Goal: Task Accomplishment & Management: Use online tool/utility

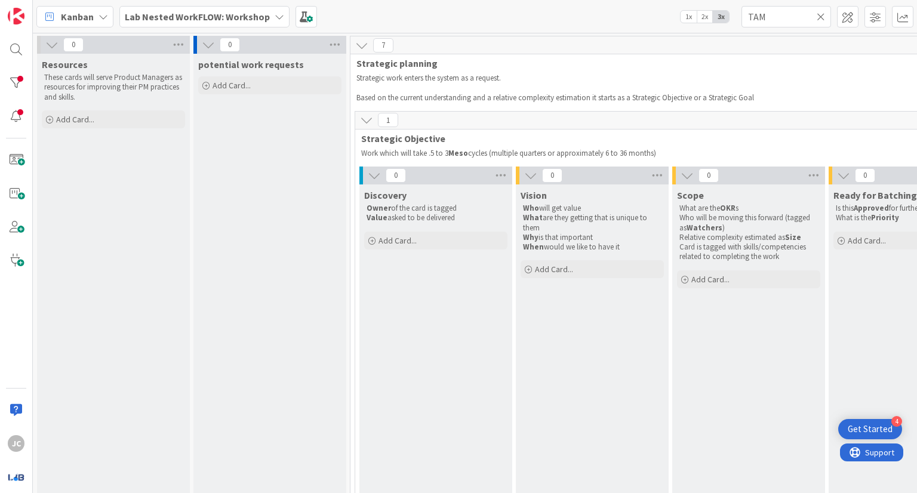
scroll to position [0, 836]
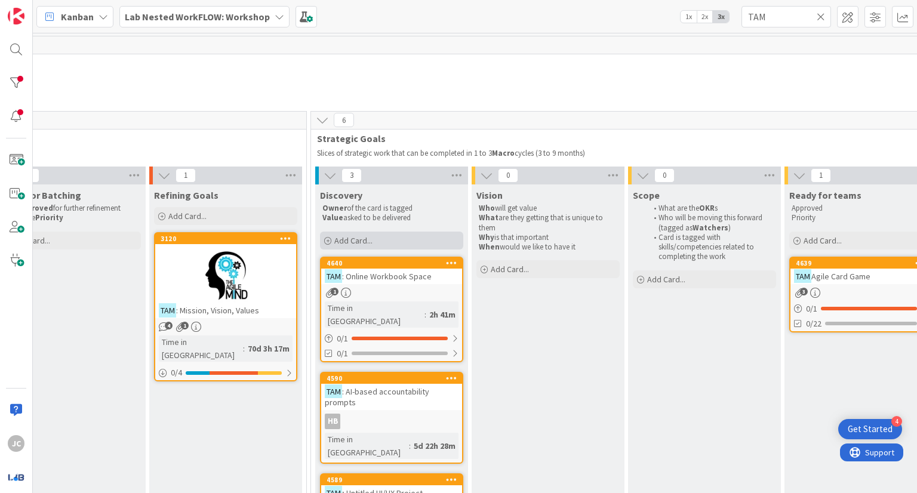
click at [409, 233] on div "Add Card..." at bounding box center [391, 241] width 143 height 18
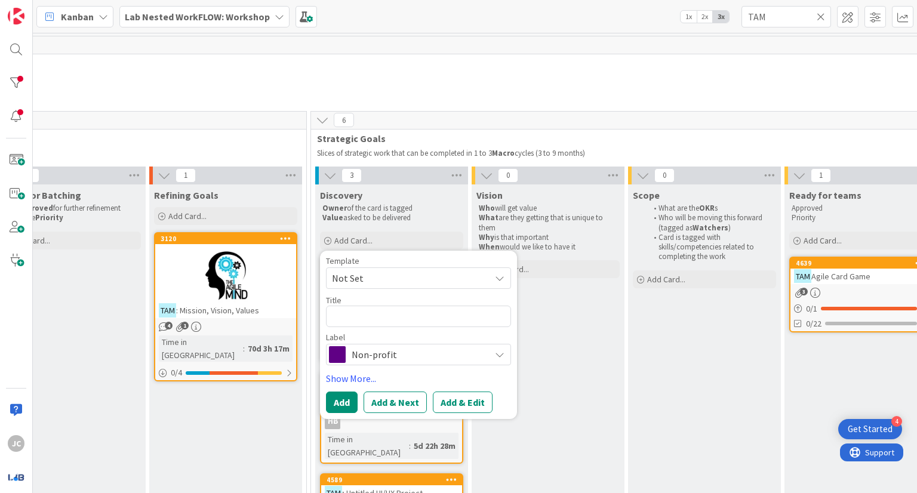
click at [420, 361] on span "Non-profit" at bounding box center [418, 354] width 133 height 17
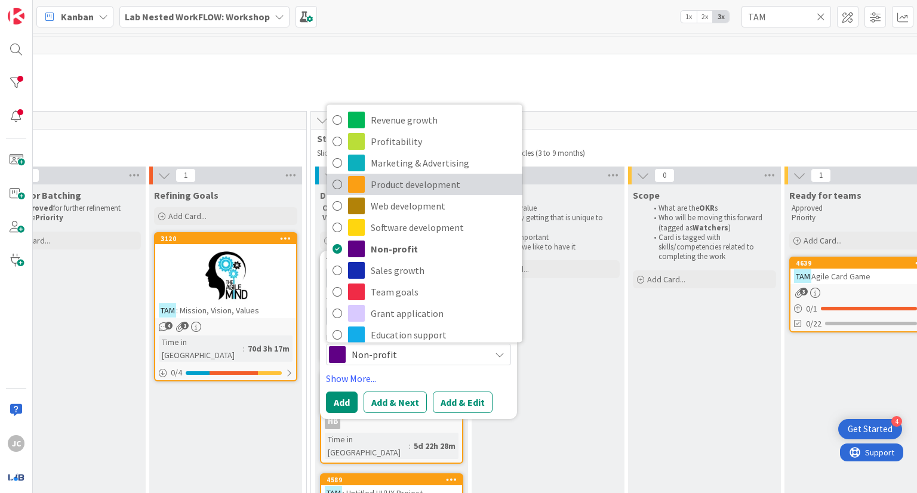
click at [373, 186] on span "Product development" at bounding box center [444, 185] width 146 height 18
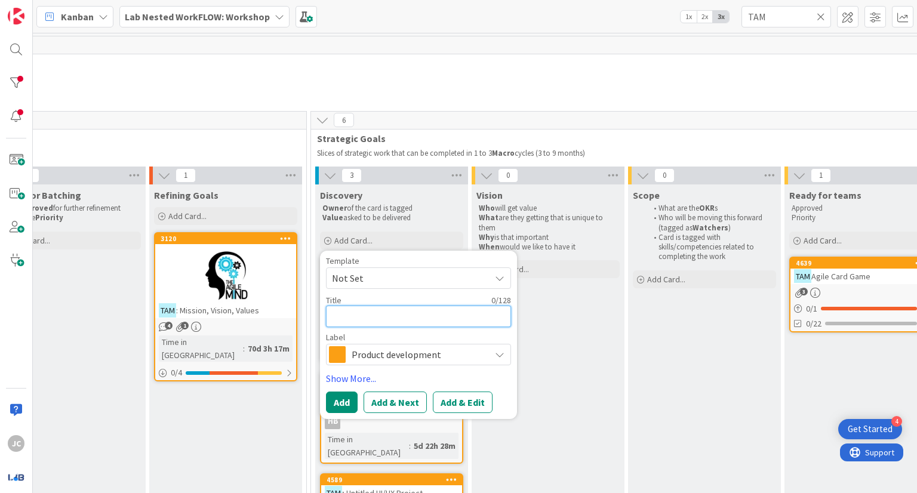
click at [383, 320] on textarea at bounding box center [418, 317] width 185 height 22
type textarea "x"
type textarea "T"
type textarea "x"
type textarea "TAM"
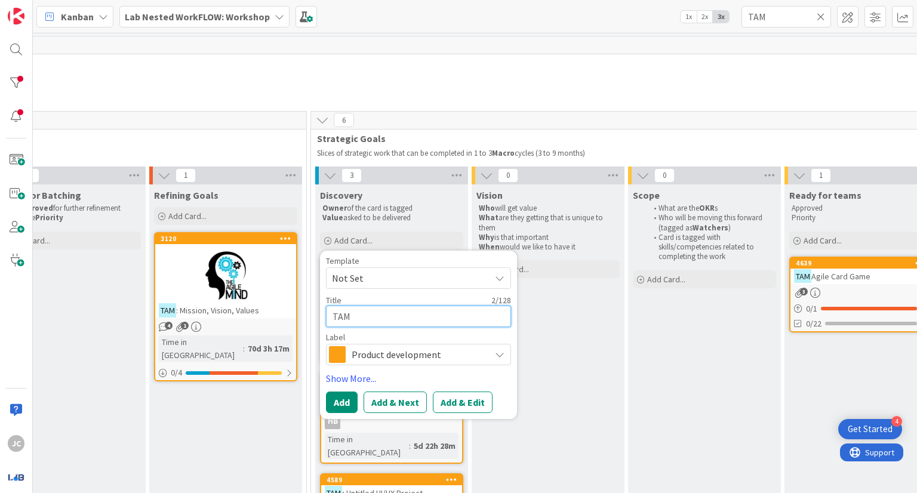
type textarea "x"
type textarea "TAM"
type textarea "x"
type textarea "TAM C"
type textarea "x"
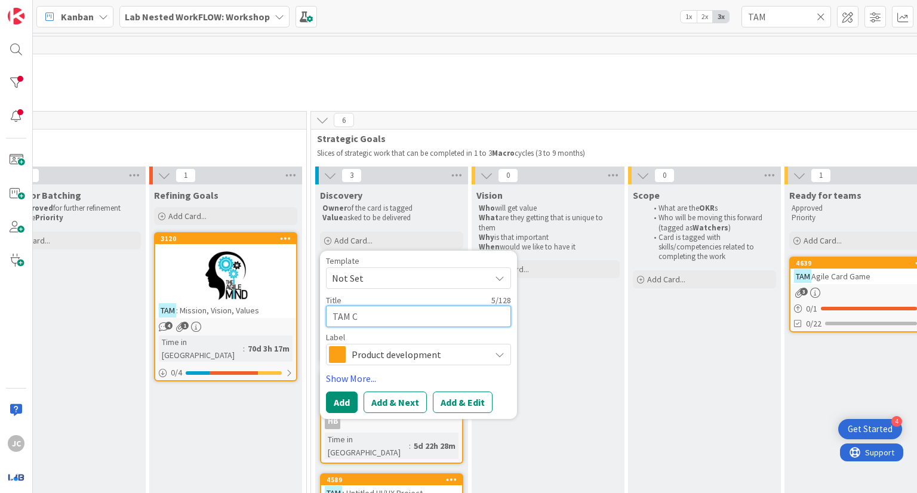
type textarea "TAM Ch"
type textarea "x"
type textarea "[PERSON_NAME]"
type textarea "x"
type textarea "[PERSON_NAME]"
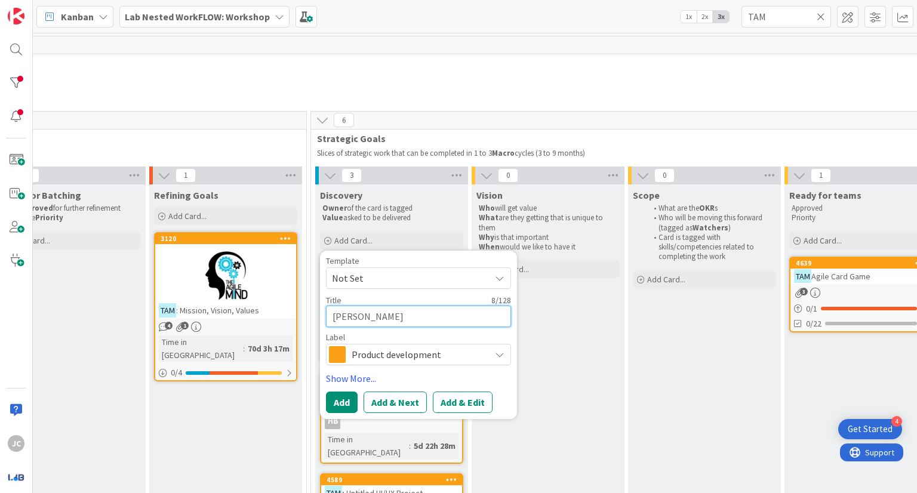
type textarea "x"
type textarea "TAM Chara"
type textarea "x"
type textarea "TAM Charac"
type textarea "x"
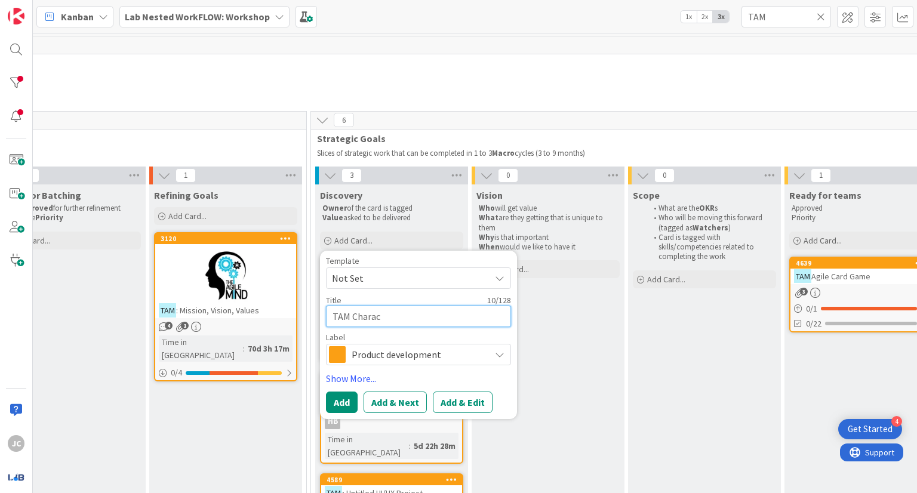
type textarea "TAM Charact"
type textarea "x"
type textarea "TAM Characte"
type textarea "x"
type textarea "TAM Character"
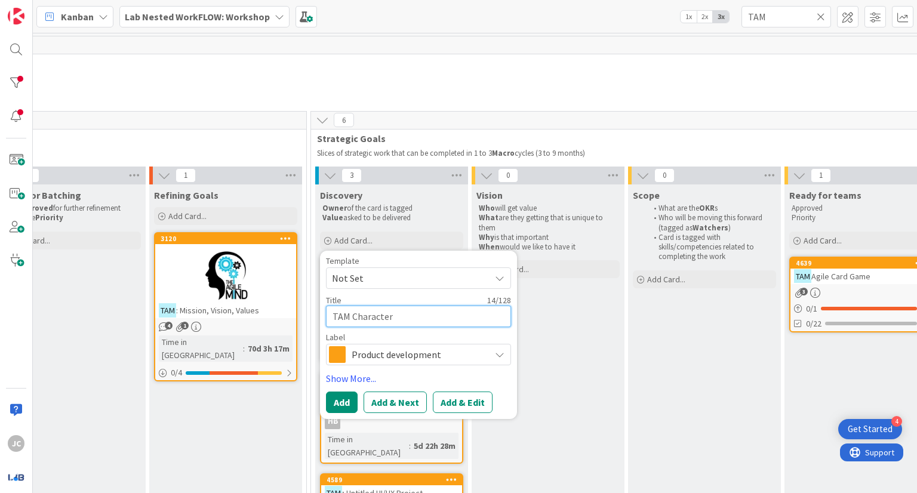
type textarea "x"
type textarea "TAM Character"
type textarea "x"
type textarea "TAM Character D"
type textarea "x"
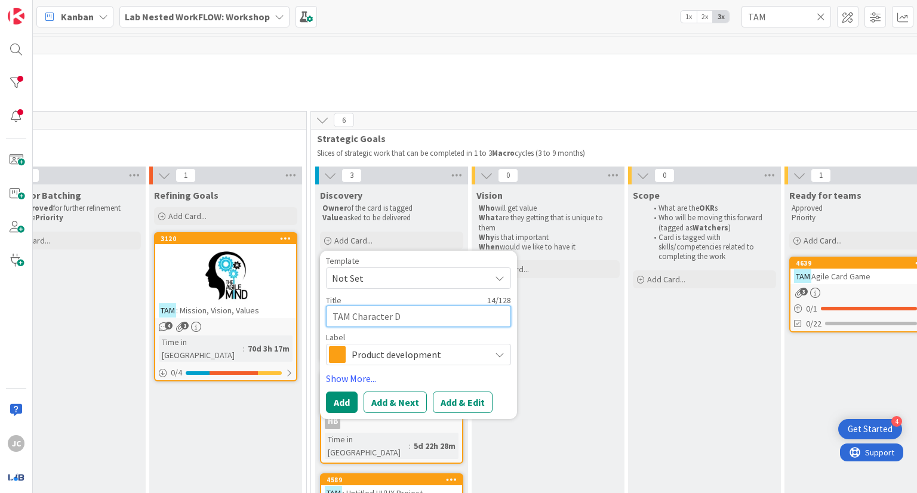
type textarea "TAM Character De"
type textarea "x"
type textarea "TAM Character Dev"
type textarea "x"
type textarea "TAM Character Deve"
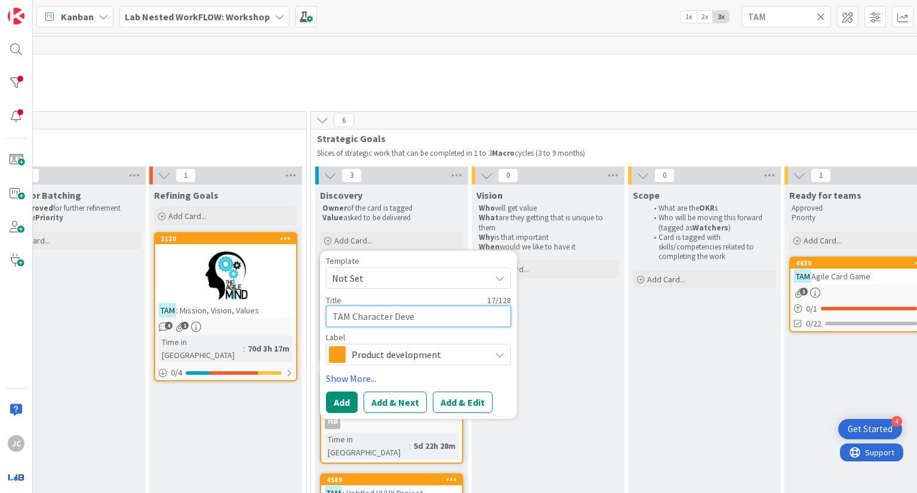
type textarea "x"
type textarea "TAM Character Devel"
type textarea "x"
type textarea "TAM Character Develo"
type textarea "x"
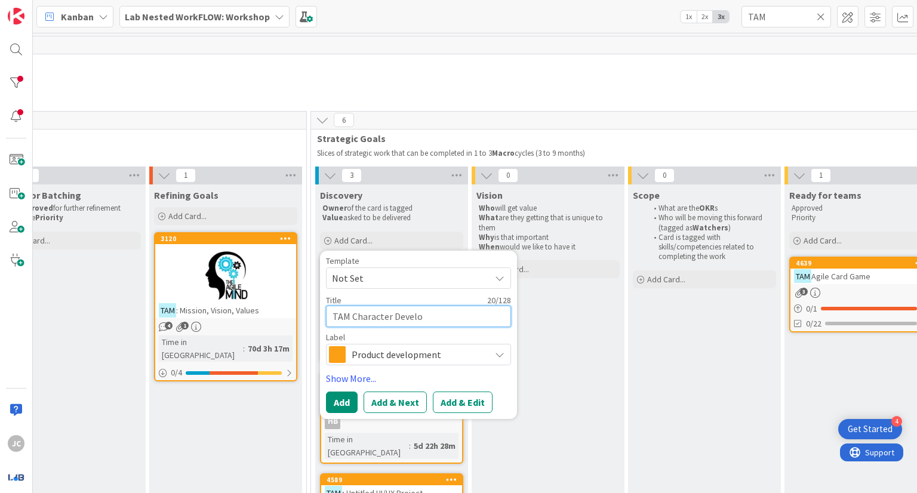
type textarea "TAM Character Develop"
type textarea "x"
type textarea "TAM Character Developm"
type textarea "x"
type textarea "TAM Character Developme"
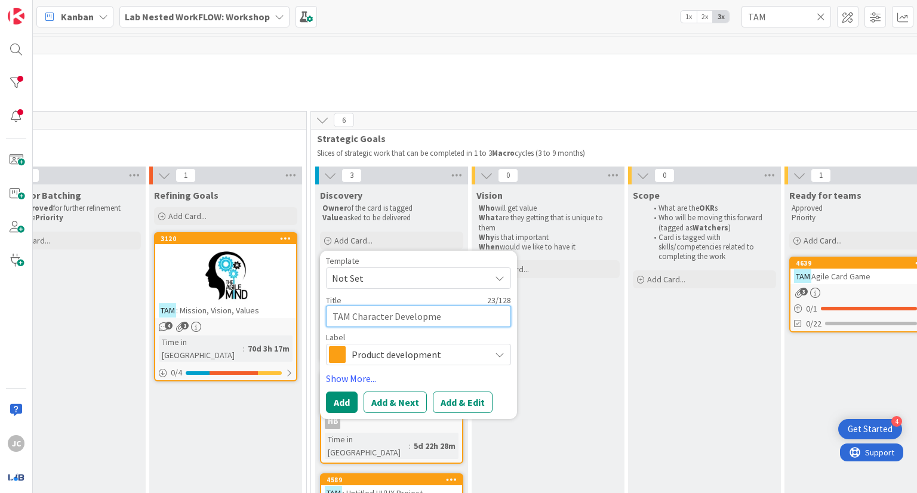
type textarea "x"
type textarea "TAM Character Developmen"
type textarea "x"
type textarea "TAM Character Development"
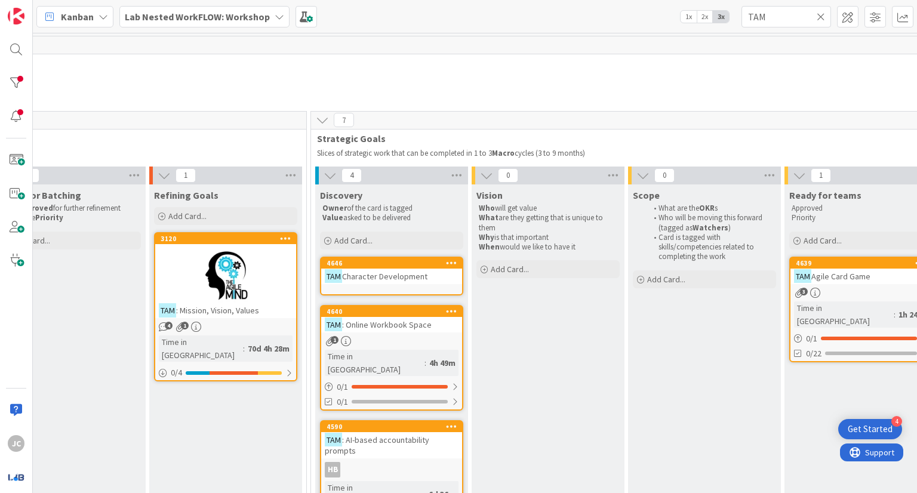
click at [395, 278] on span "Character Development" at bounding box center [384, 276] width 85 height 11
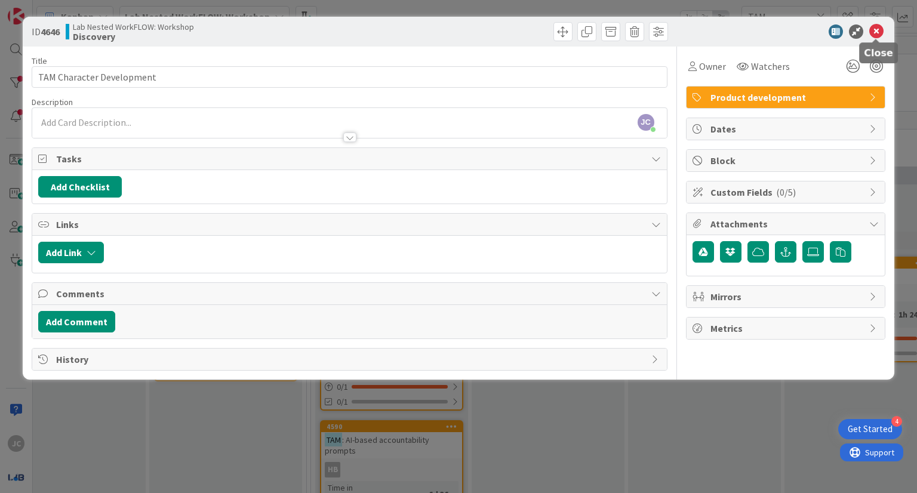
drag, startPoint x: 876, startPoint y: 35, endPoint x: 879, endPoint y: 29, distance: 6.7
click at [879, 29] on icon at bounding box center [877, 31] width 14 height 14
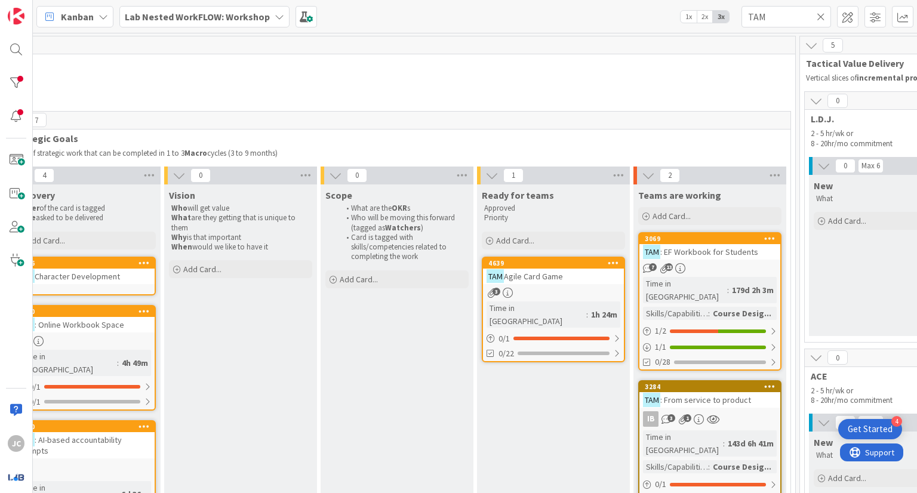
scroll to position [0, 1173]
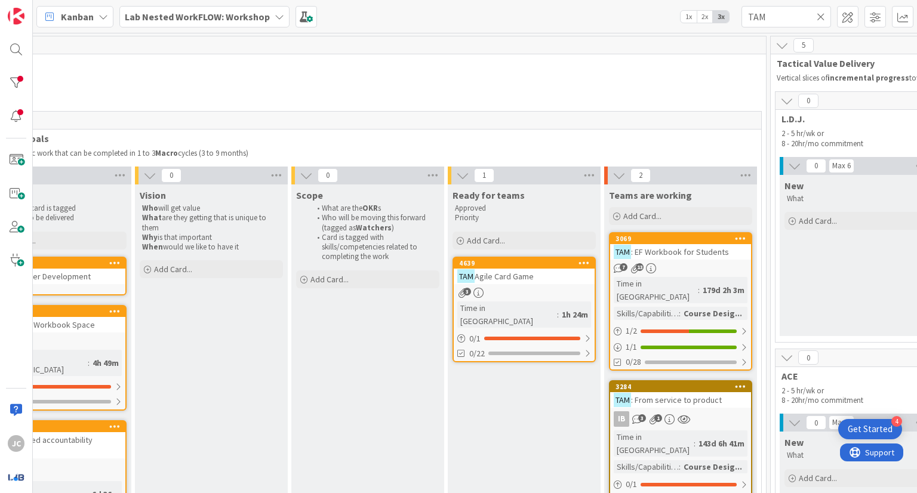
click at [659, 259] on div "TAM : EF Workbook for Students" at bounding box center [680, 252] width 141 height 16
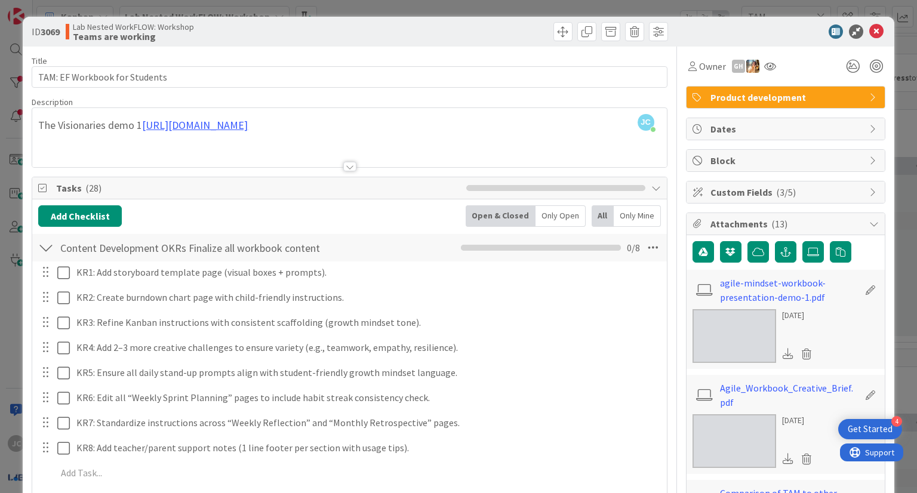
click at [348, 168] on div at bounding box center [349, 167] width 13 height 10
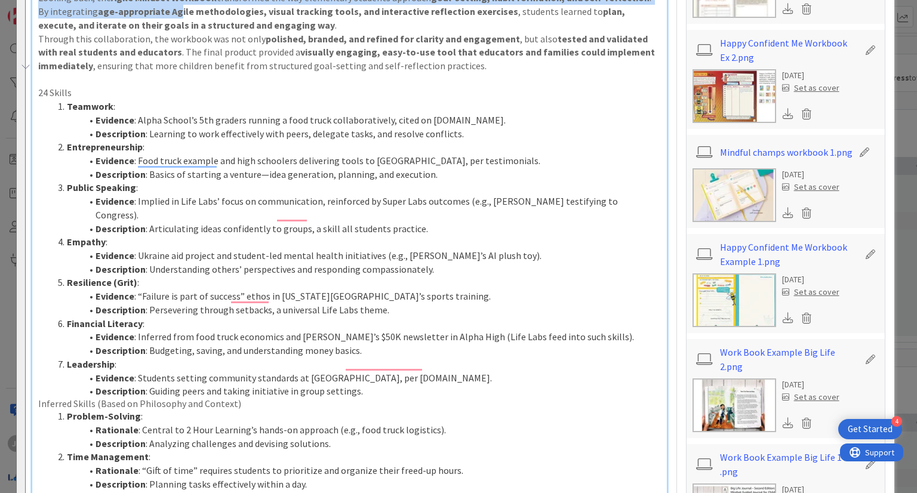
scroll to position [484, 0]
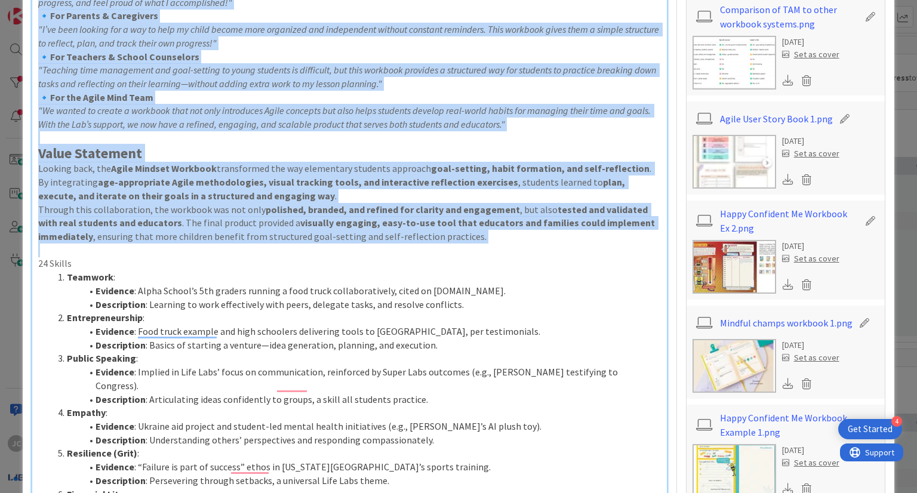
drag, startPoint x: 37, startPoint y: 361, endPoint x: 510, endPoint y: 246, distance: 486.7
click at [510, 246] on div "The Visionaries demo 1 [URL][DOMAIN_NAME] The Visionaries will be leading the e…" at bounding box center [349, 490] width 634 height 1678
copy div "Loremip Dolorsita Con adipiscing elitsedd (eiusmo 8–7) tem incididu utla etdo-m…"
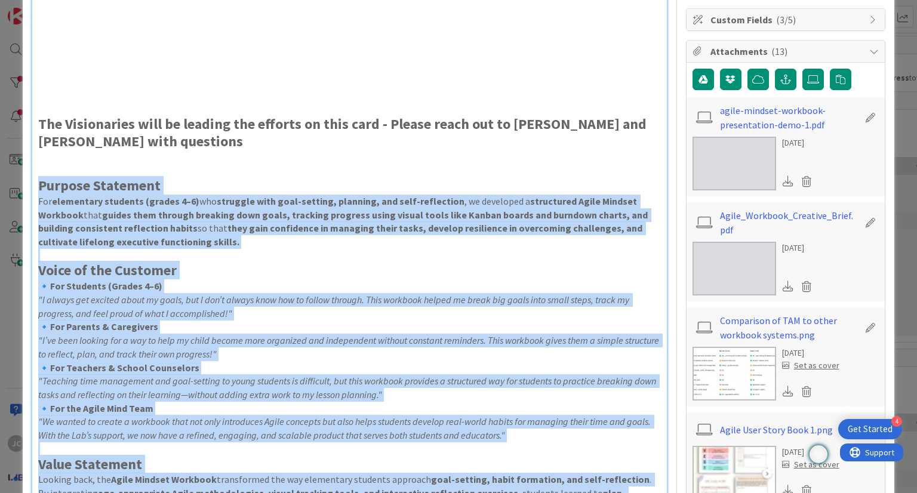
scroll to position [112, 0]
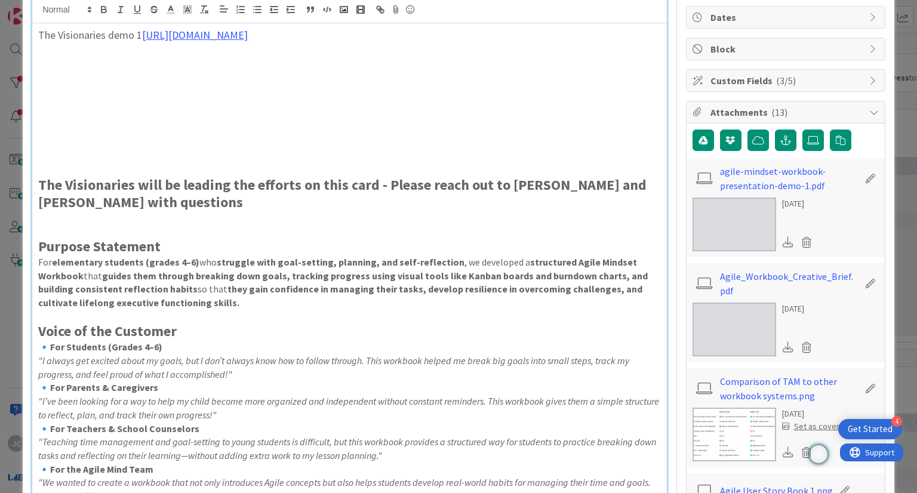
click at [783, 244] on icon at bounding box center [788, 242] width 11 height 11
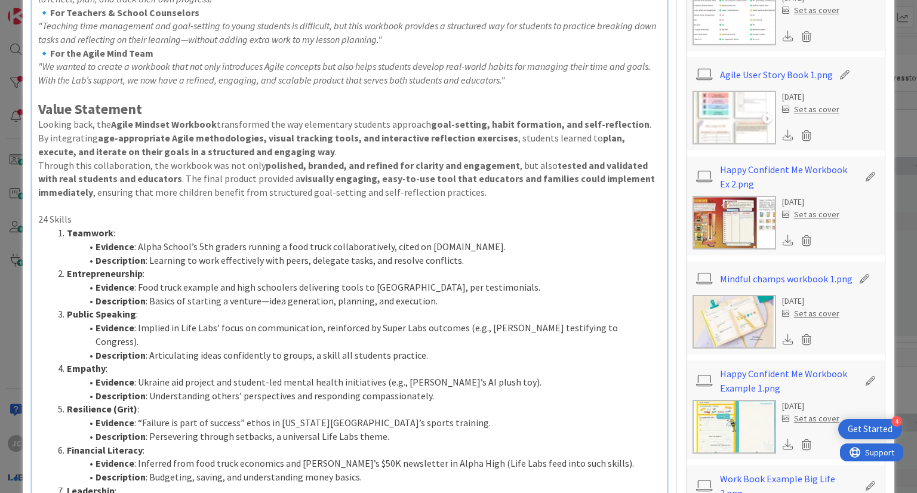
scroll to position [0, 0]
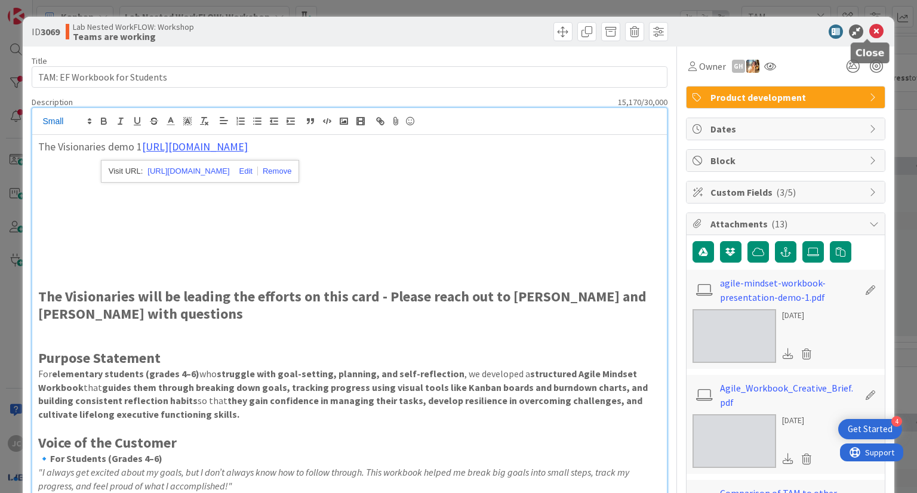
click at [870, 32] on icon at bounding box center [877, 31] width 14 height 14
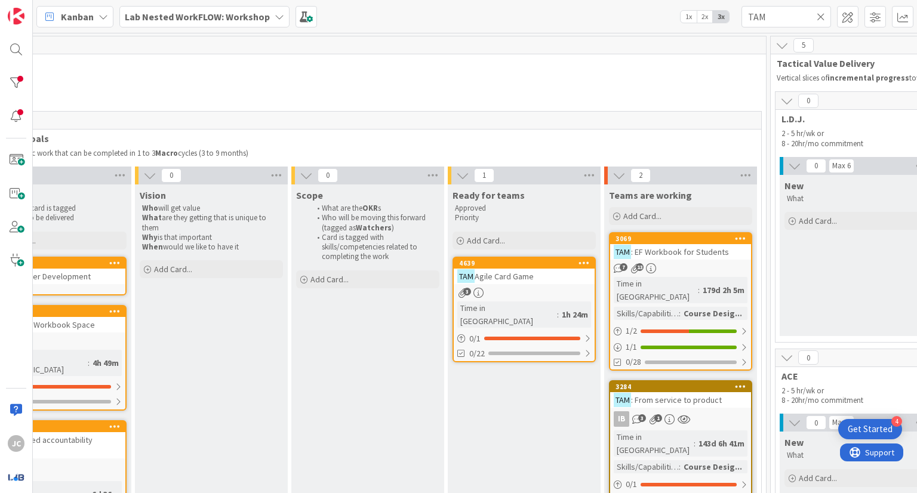
click at [220, 20] on b "Lab Nested WorkFLOW: Workshop" at bounding box center [197, 17] width 145 height 12
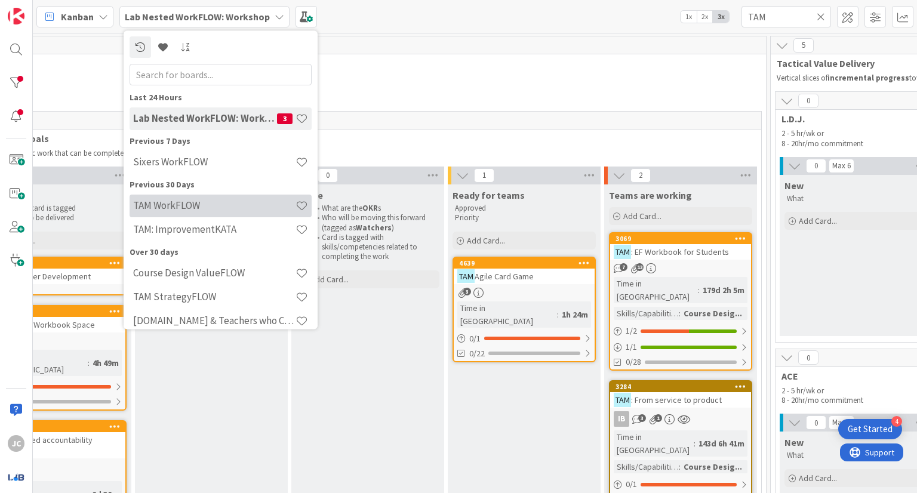
click at [239, 211] on h4 "TAM WorkFLOW" at bounding box center [214, 206] width 162 height 12
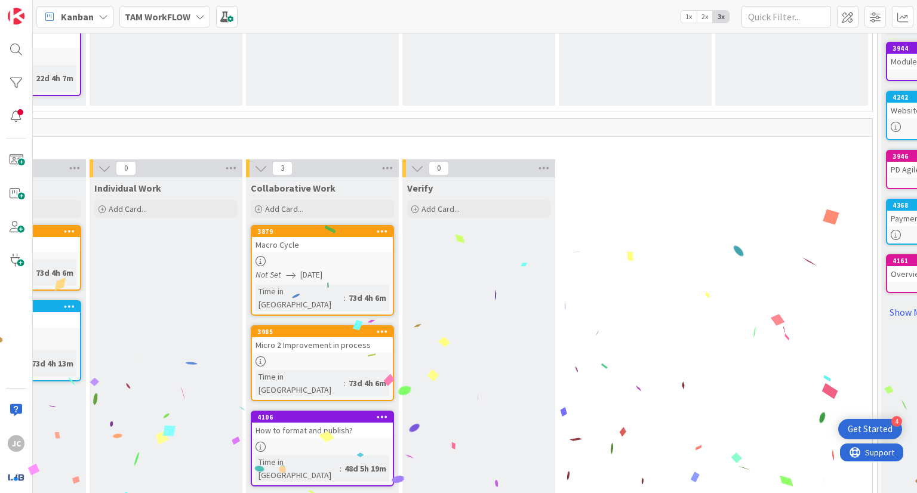
scroll to position [380, 271]
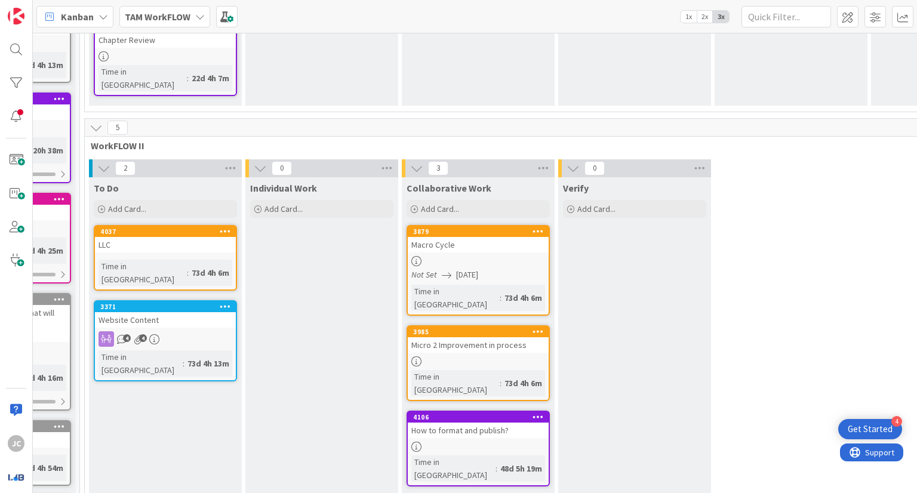
click at [885, 224] on div "2 To Do Add Card... 4037 LLC Time in Column : 73d 4h 6m 3371 Website Content 4 …" at bounding box center [556, 498] width 939 height 679
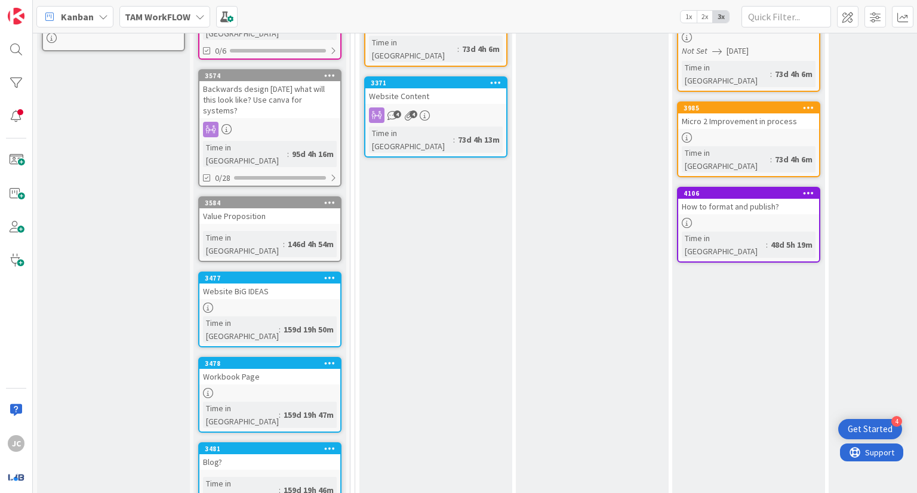
scroll to position [611, 0]
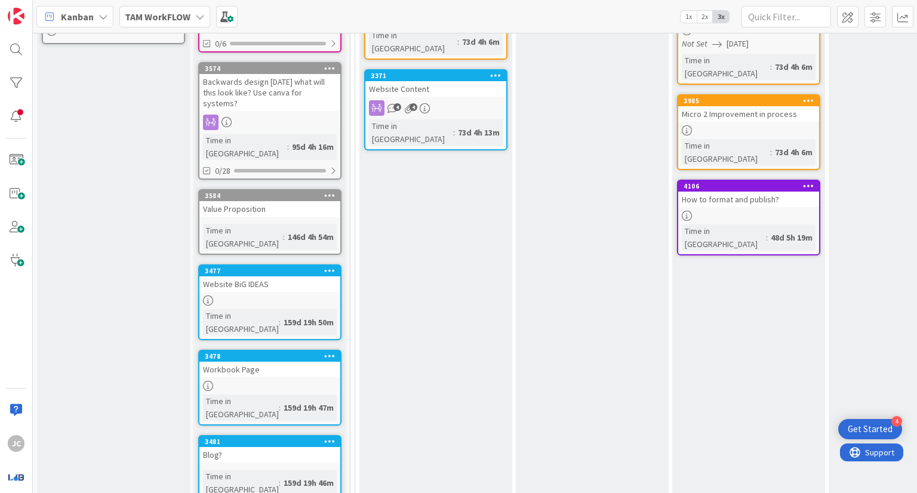
click at [303, 362] on div "Workbook Page" at bounding box center [269, 370] width 141 height 16
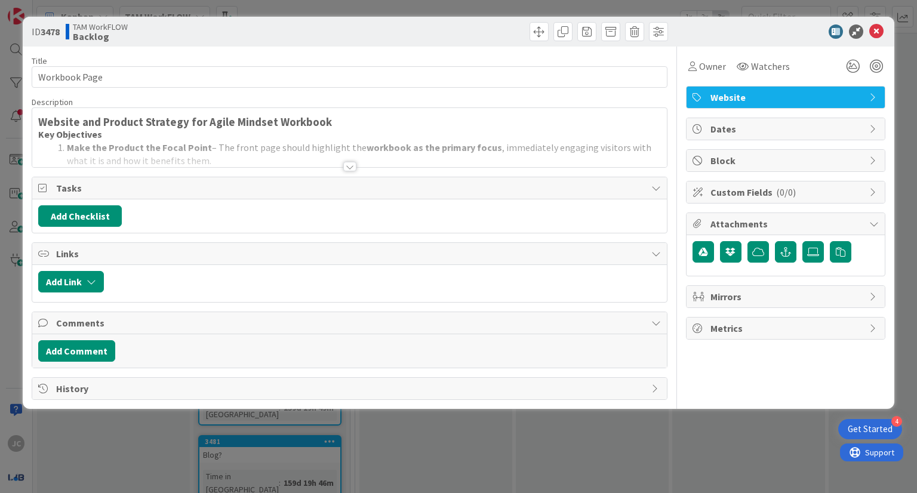
click at [352, 164] on div at bounding box center [349, 167] width 13 height 10
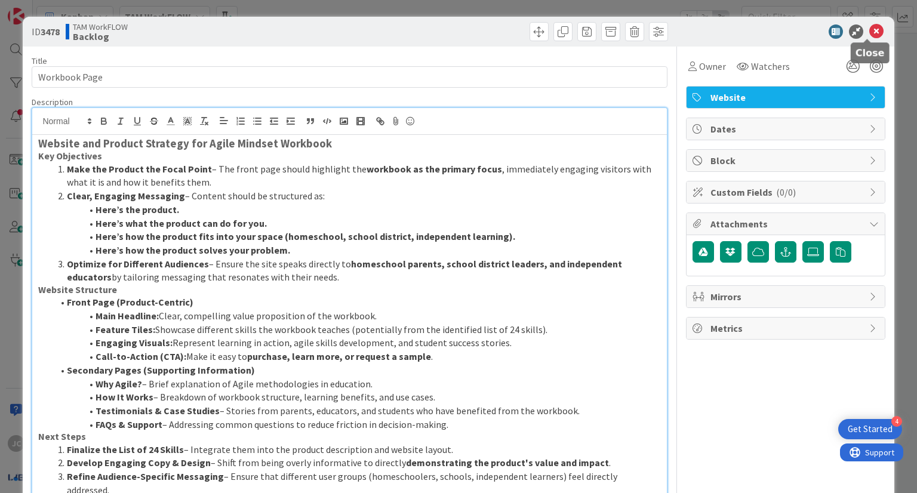
click at [870, 28] on icon at bounding box center [877, 31] width 14 height 14
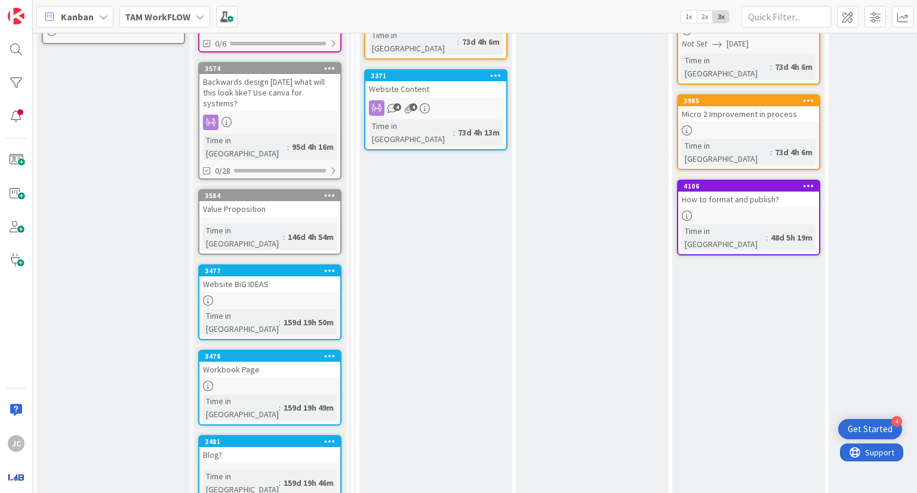
click at [862, 171] on div "Verify Add Card..." at bounding box center [905, 273] width 153 height 655
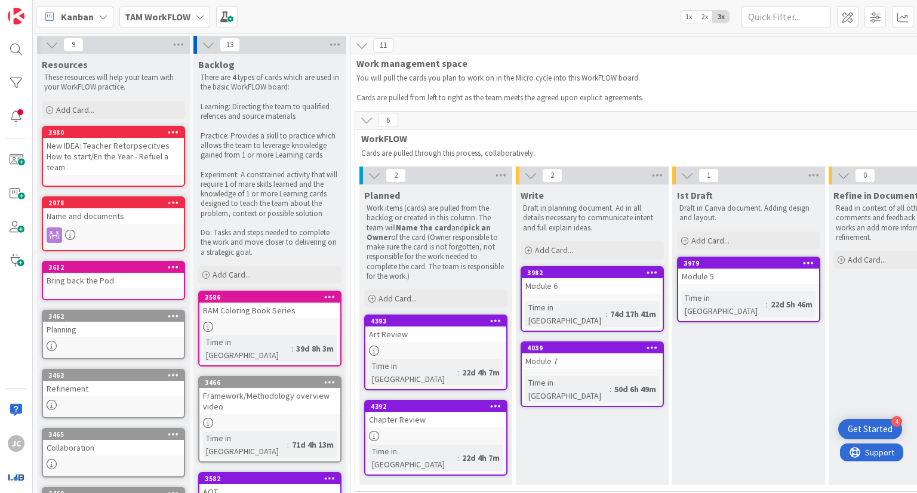
click at [181, 13] on b "TAM WorkFLOW" at bounding box center [158, 17] width 66 height 12
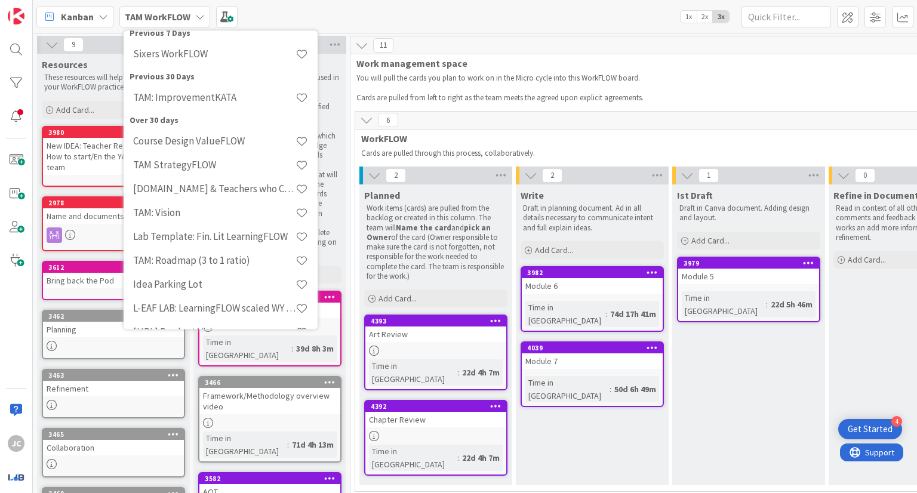
scroll to position [130, 0]
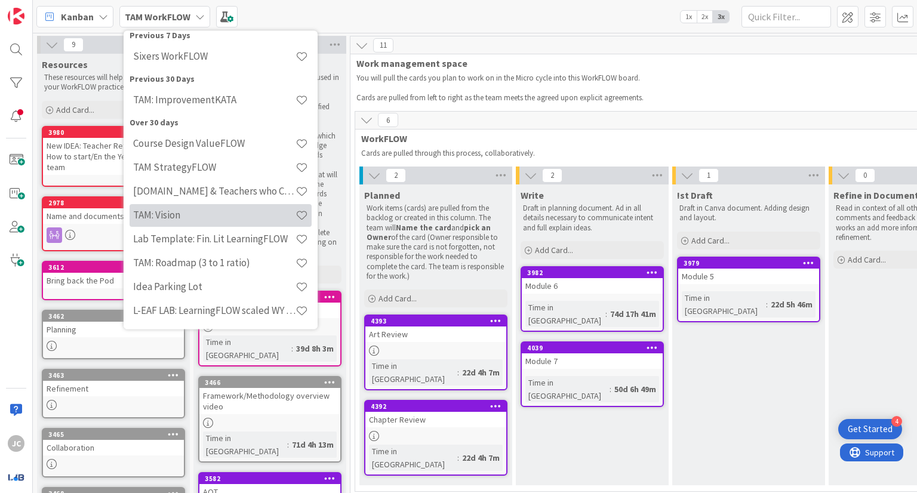
click at [232, 214] on h4 "TAM: Vision" at bounding box center [214, 216] width 162 height 12
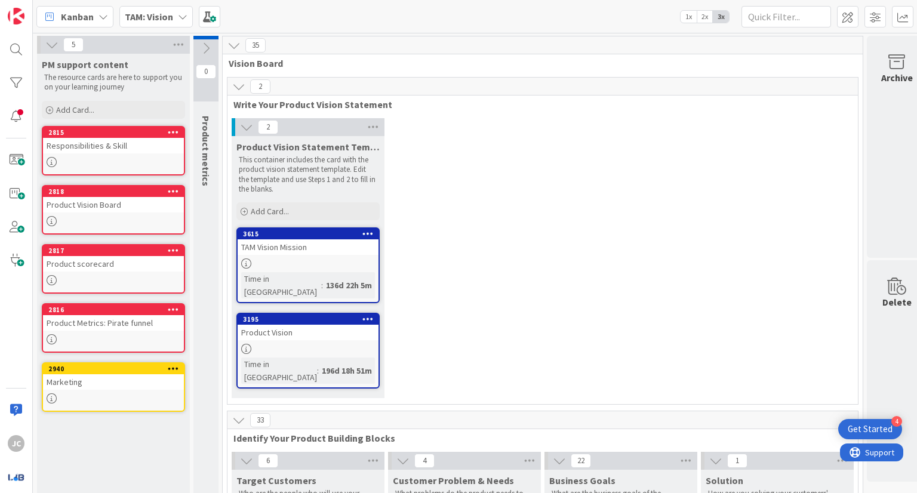
click at [333, 340] on link "3195 Product Vision Time in Column : 196d 18h 51m" at bounding box center [308, 351] width 143 height 76
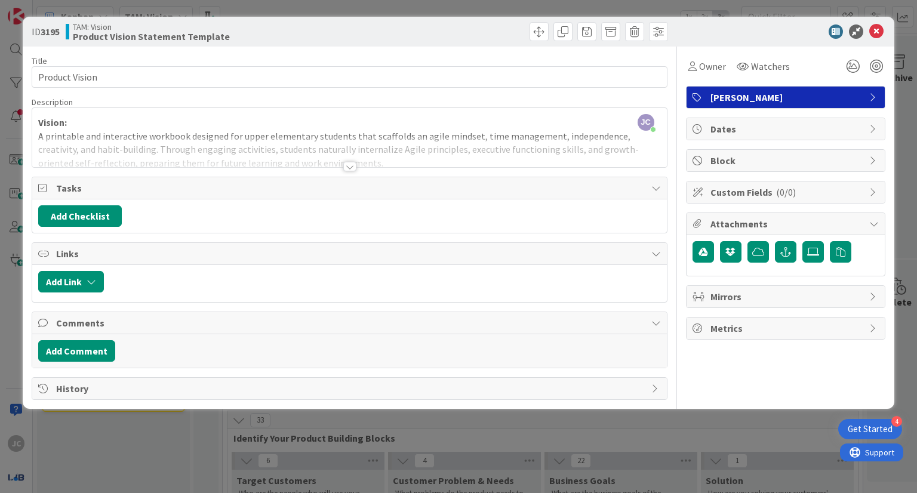
click at [351, 164] on div at bounding box center [349, 167] width 13 height 10
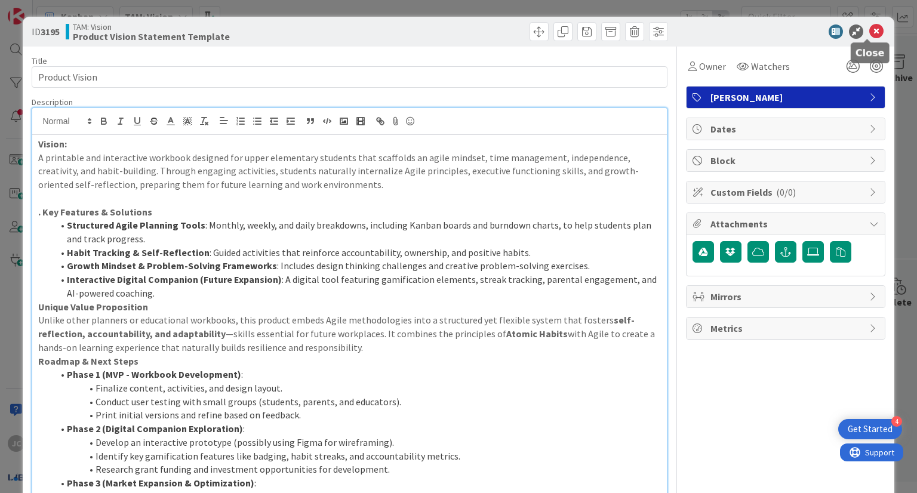
click at [872, 24] on icon at bounding box center [877, 31] width 14 height 14
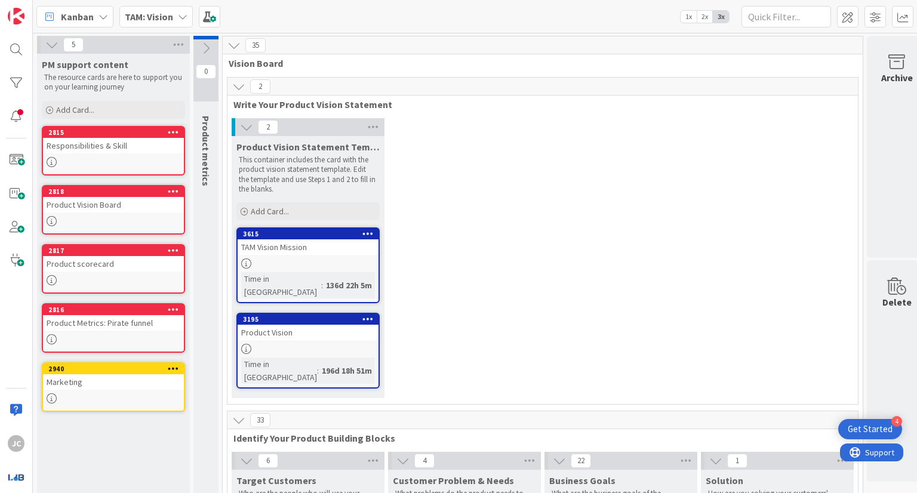
click at [162, 15] on b "TAM: Vision" at bounding box center [149, 17] width 48 height 12
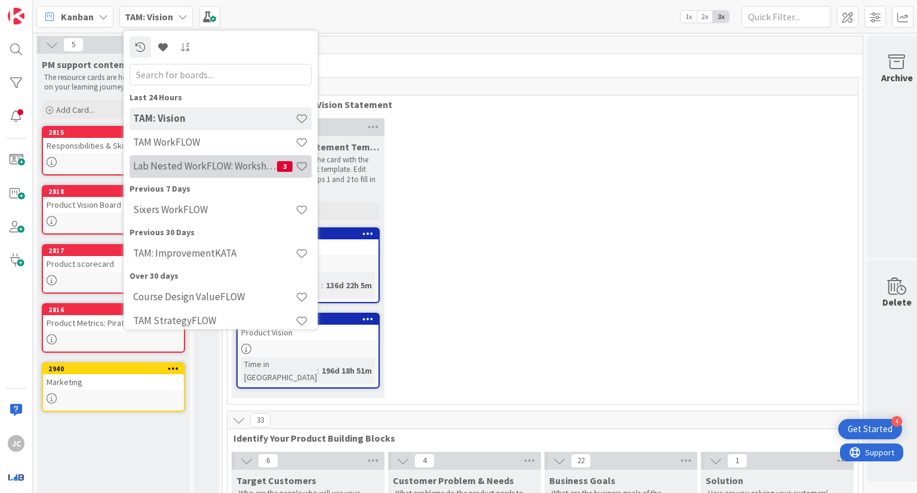
click at [235, 164] on h4 "Lab Nested WorkFLOW: Workshop" at bounding box center [205, 167] width 144 height 12
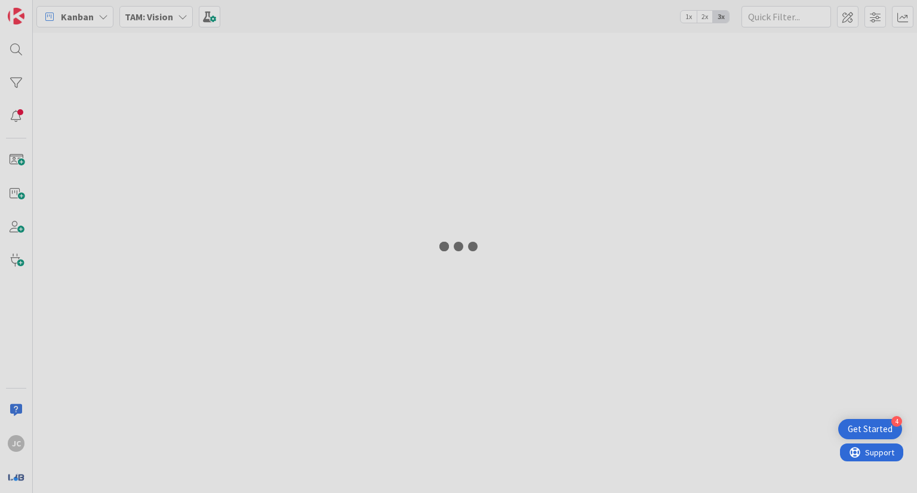
type input "TAM"
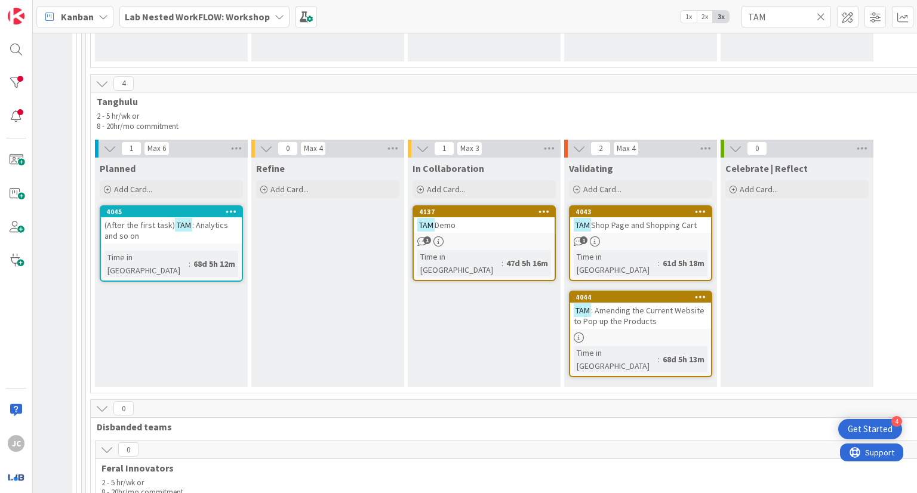
scroll to position [4460, 1835]
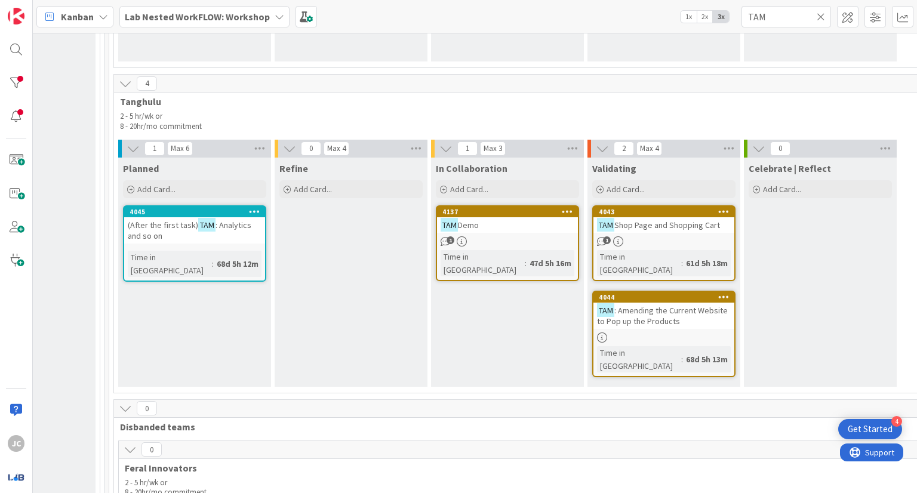
drag, startPoint x: 917, startPoint y: 318, endPoint x: 908, endPoint y: 318, distance: 9.0
click at [908, 318] on div "1 Max 6 Planned Add Card... 4045 (After the first task) TAM : Analytics and so …" at bounding box center [908, 266] width 1584 height 253
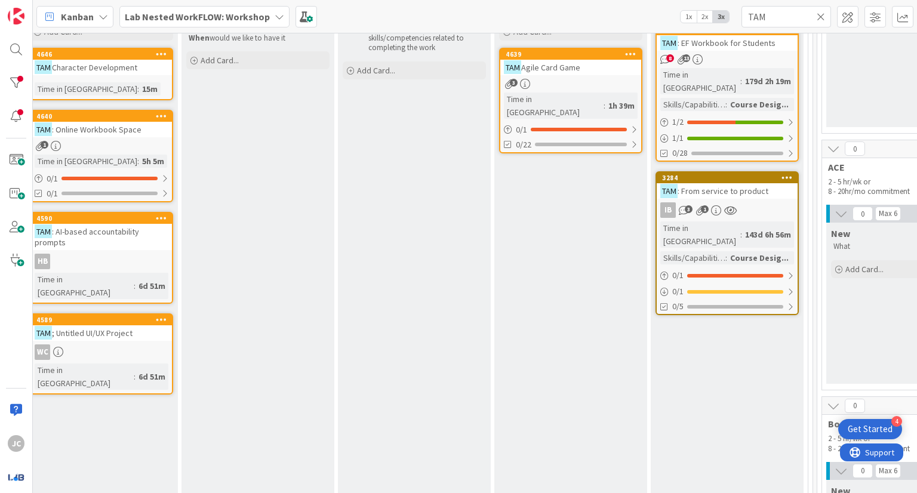
scroll to position [96, 1126]
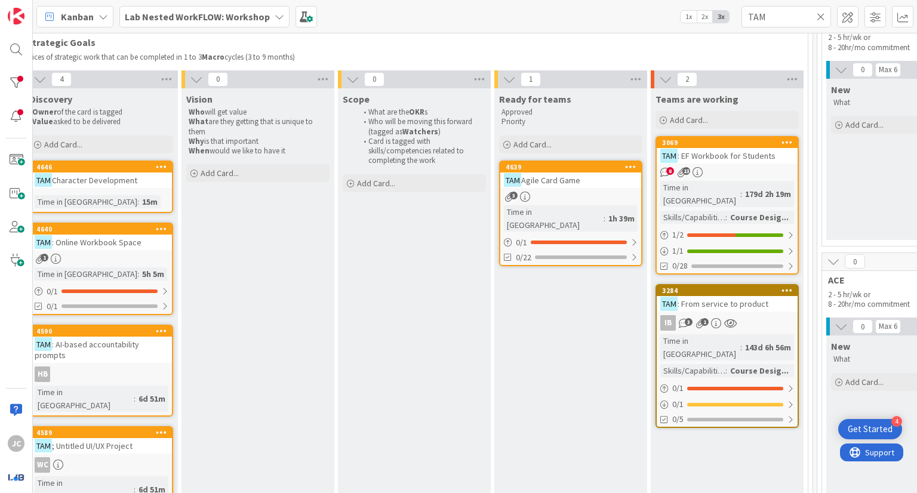
click at [750, 299] on link "3284 TAM : From service to product IB 3 1 Time in Column : 143d 6h 56m Skills/C…" at bounding box center [727, 356] width 143 height 144
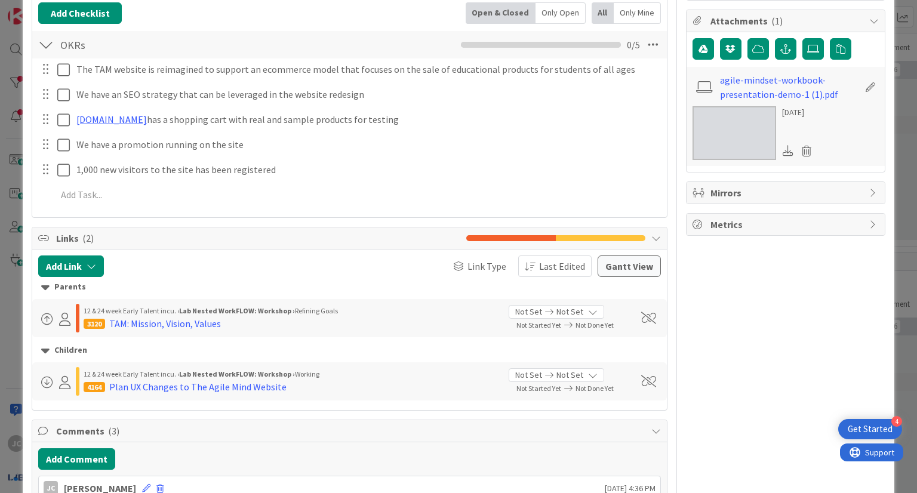
scroll to position [155, 0]
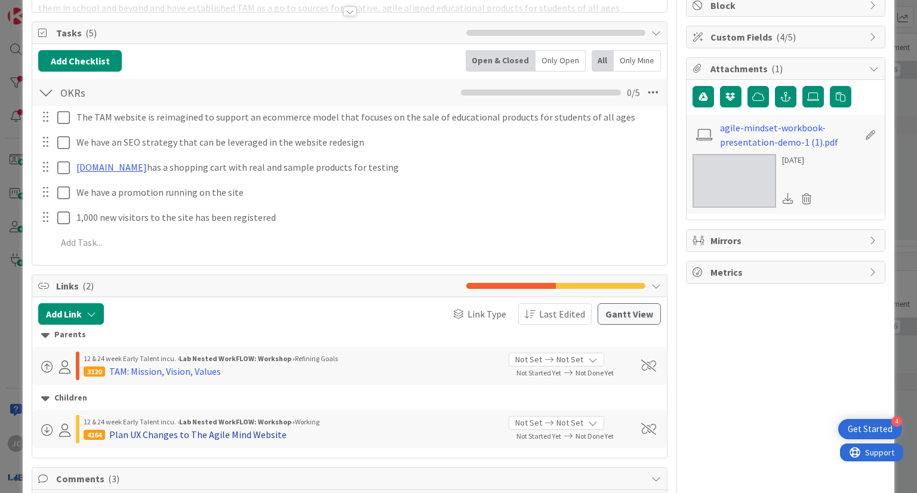
click at [215, 437] on div "Plan UX Changes to The Agile Mind Website" at bounding box center [197, 435] width 177 height 14
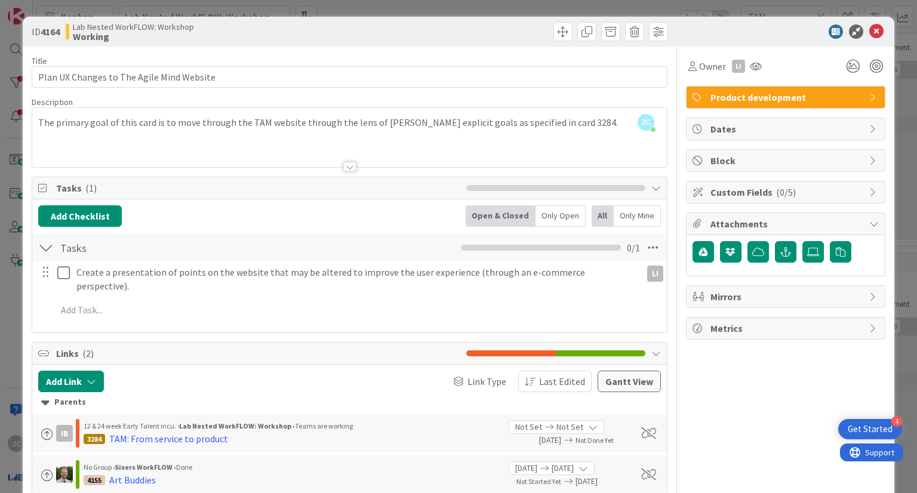
click at [346, 168] on div at bounding box center [349, 167] width 13 height 10
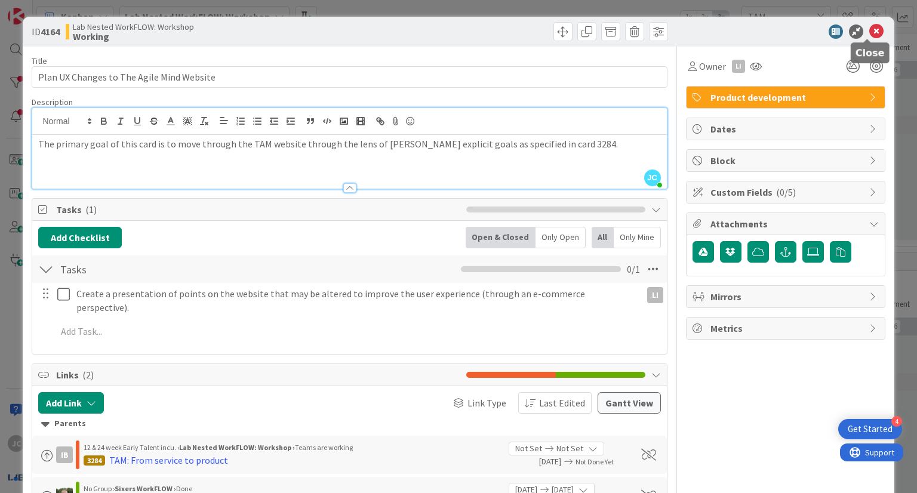
click at [870, 34] on icon at bounding box center [877, 31] width 14 height 14
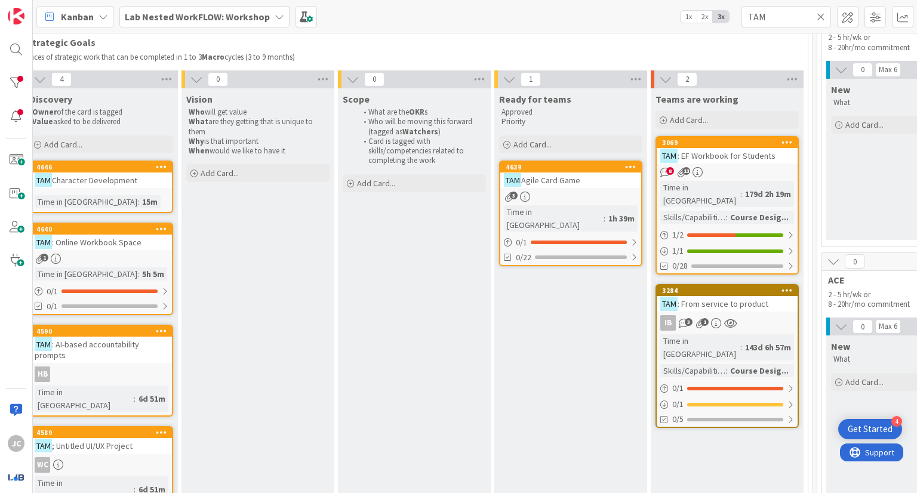
click at [733, 158] on span ": EF Workbook for Students" at bounding box center [727, 156] width 98 height 11
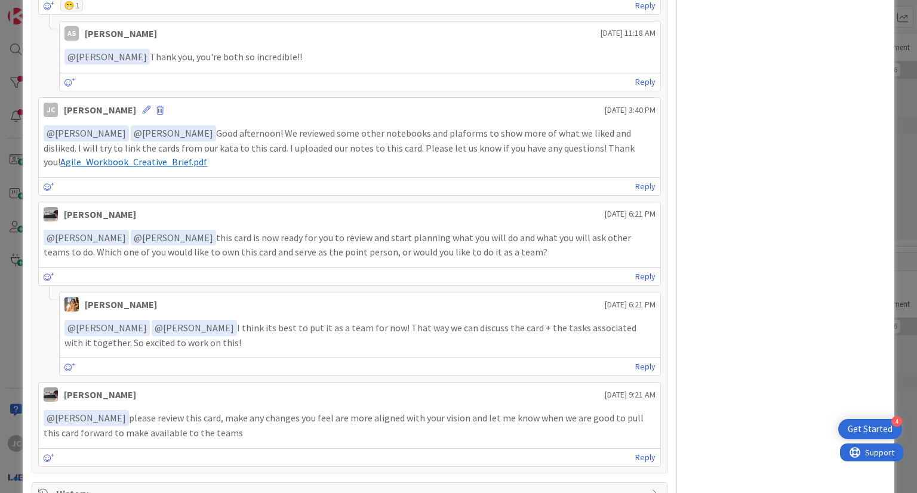
scroll to position [1999, 0]
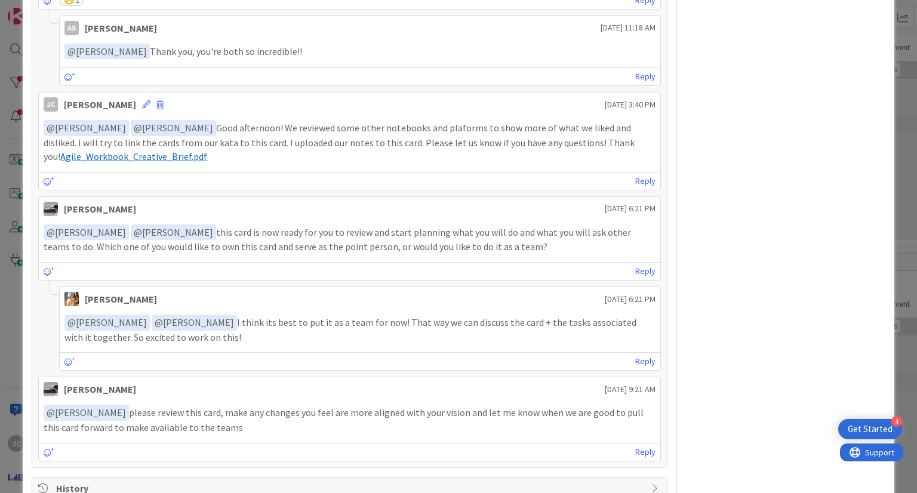
click at [652, 484] on icon at bounding box center [657, 489] width 10 height 10
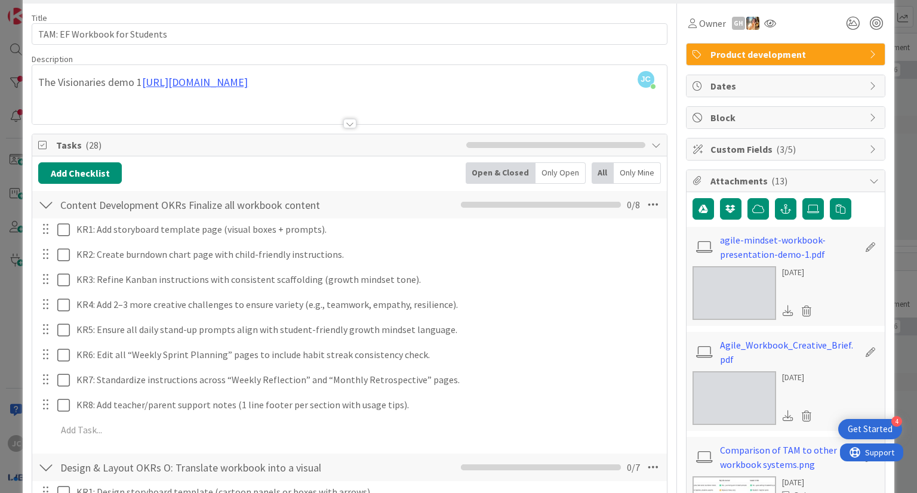
scroll to position [0, 0]
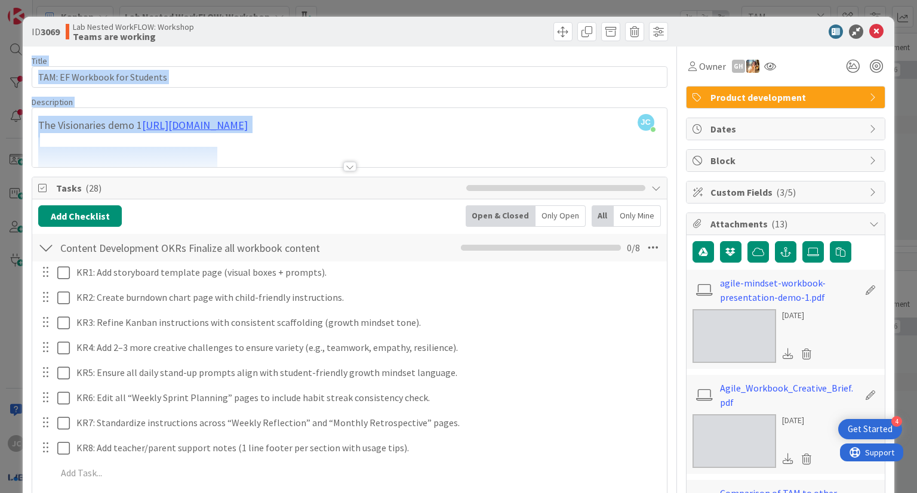
drag, startPoint x: 513, startPoint y: 24, endPoint x: 530, endPoint y: 108, distance: 85.4
click at [873, 33] on icon at bounding box center [877, 31] width 14 height 14
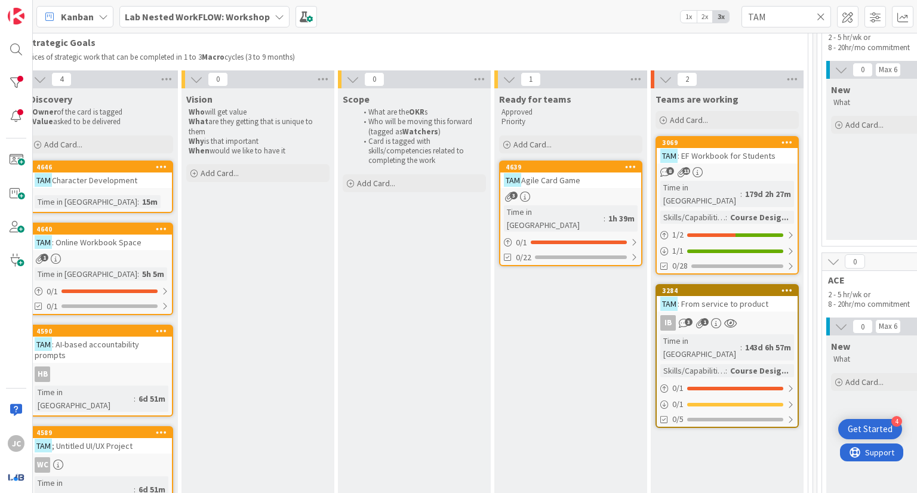
click at [129, 182] on span "Character Development" at bounding box center [94, 180] width 85 height 11
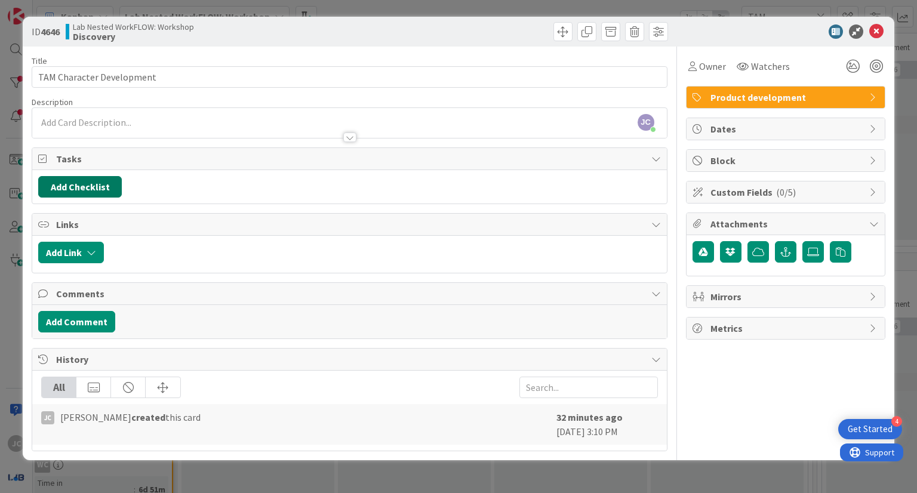
click at [103, 178] on button "Add Checklist" at bounding box center [80, 187] width 84 height 22
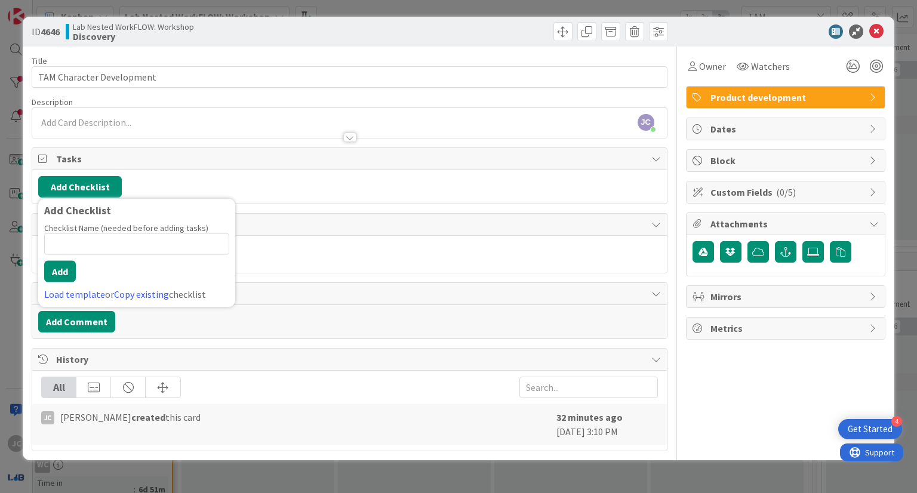
click at [277, 181] on div "Add Checklist Add Checklist Checklist Name (needed before adding tasks) 0 / 64 …" at bounding box center [349, 187] width 622 height 22
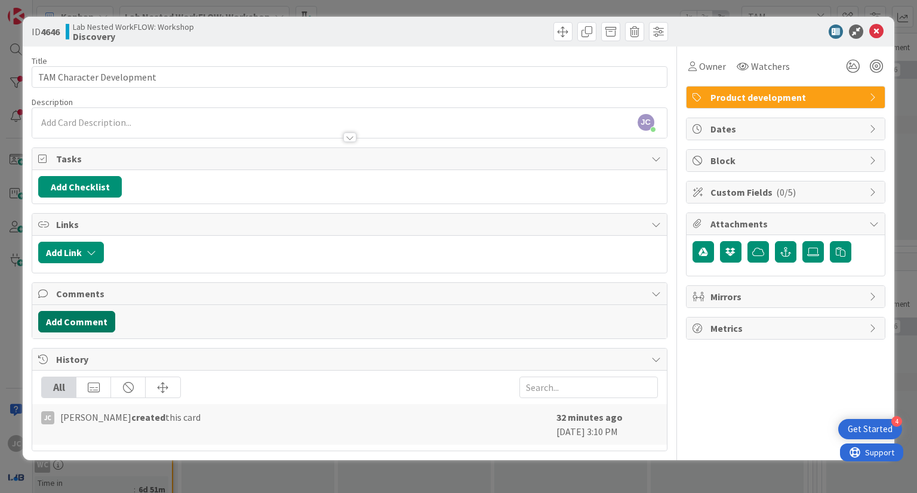
click at [95, 314] on button "Add Comment" at bounding box center [76, 322] width 77 height 22
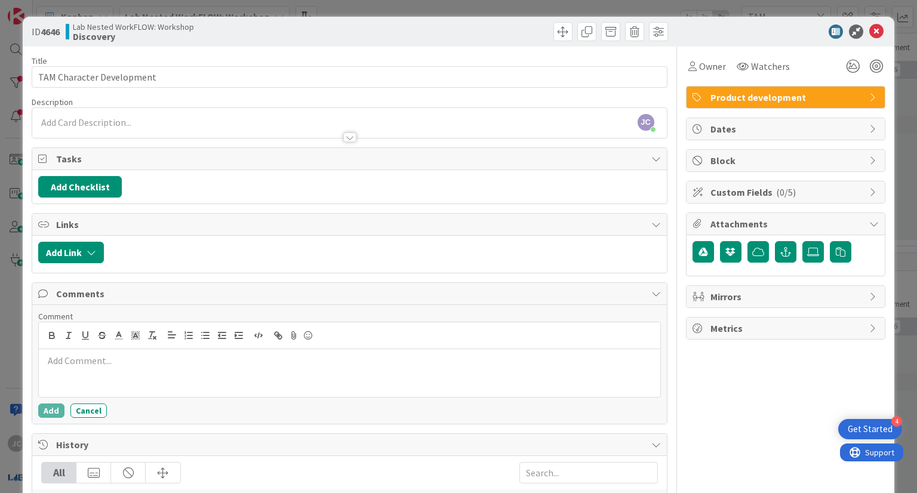
click at [496, 370] on div at bounding box center [349, 373] width 621 height 48
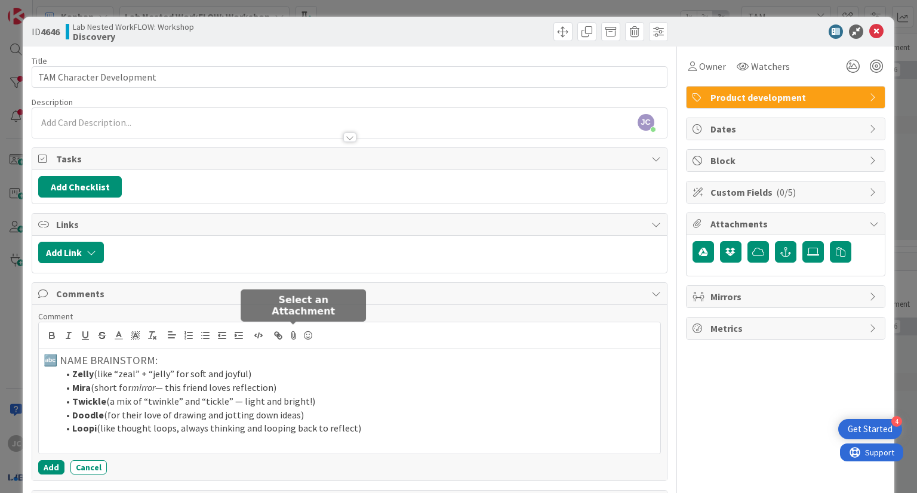
click at [296, 335] on icon at bounding box center [294, 335] width 14 height 17
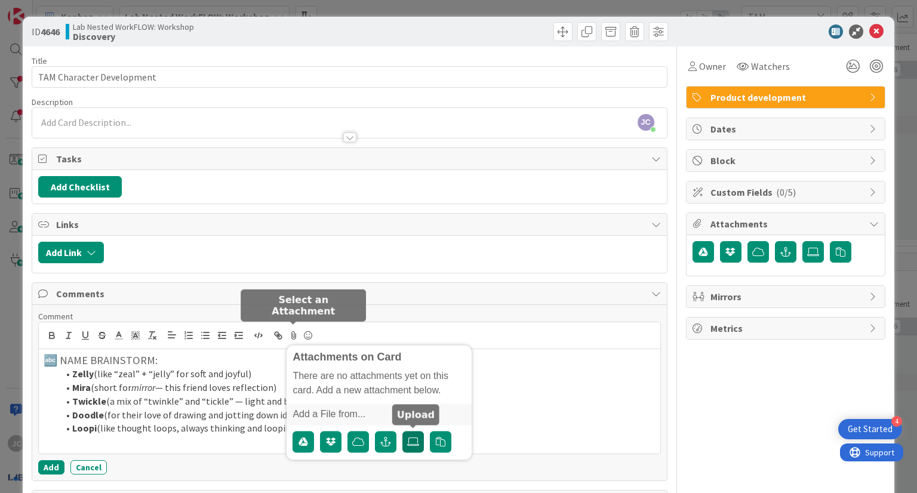
click at [410, 446] on label at bounding box center [414, 442] width 22 height 22
click at [403, 431] on input "file" at bounding box center [403, 431] width 0 height 0
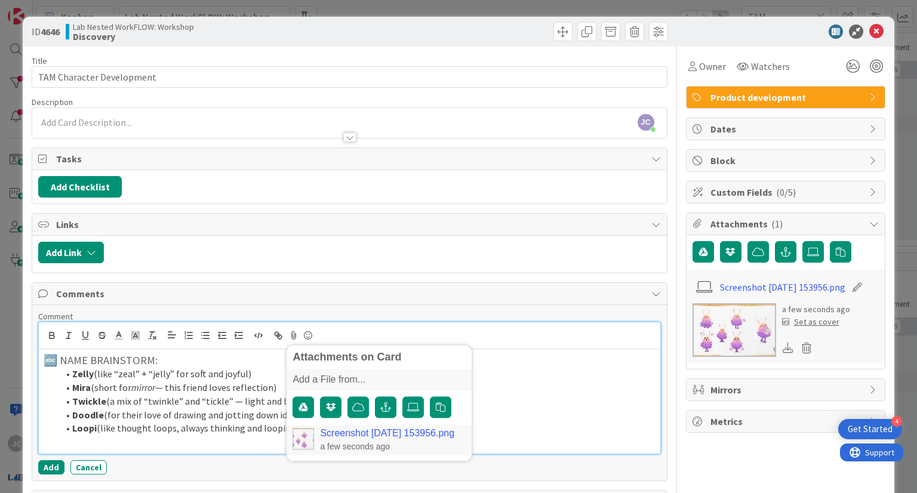
click at [529, 385] on li "[PERSON_NAME] (short for mirror — this friend loves reflection)" at bounding box center [356, 388] width 597 height 14
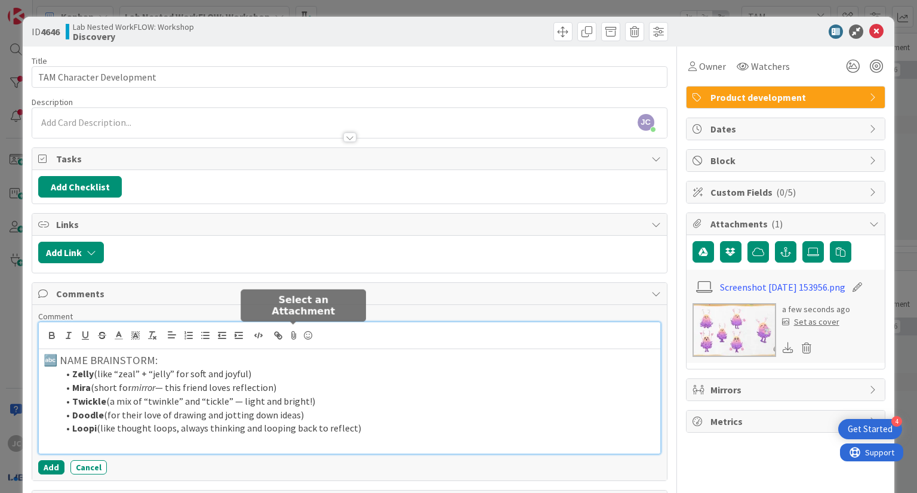
click at [290, 336] on icon at bounding box center [294, 335] width 14 height 17
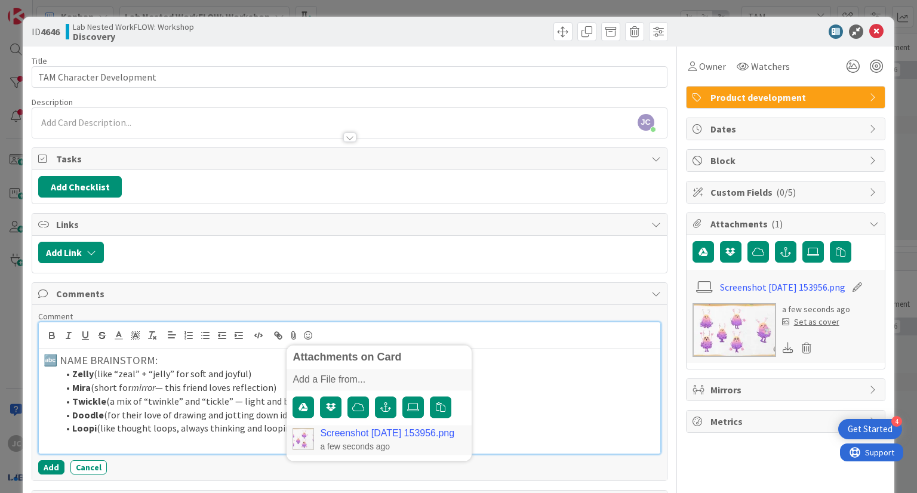
click at [513, 388] on li "[PERSON_NAME] (short for mirror — this friend loves reflection)" at bounding box center [356, 388] width 597 height 14
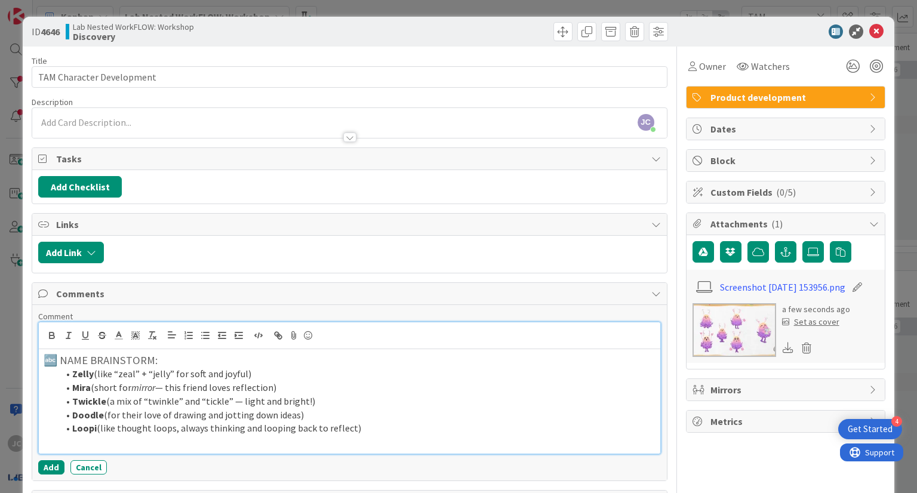
click at [126, 381] on li "[PERSON_NAME] (short for mirror — this friend loves reflection)" at bounding box center [356, 388] width 597 height 14
click at [45, 357] on h3 "🔤 NAME BRAINSTORM:" at bounding box center [350, 360] width 612 height 13
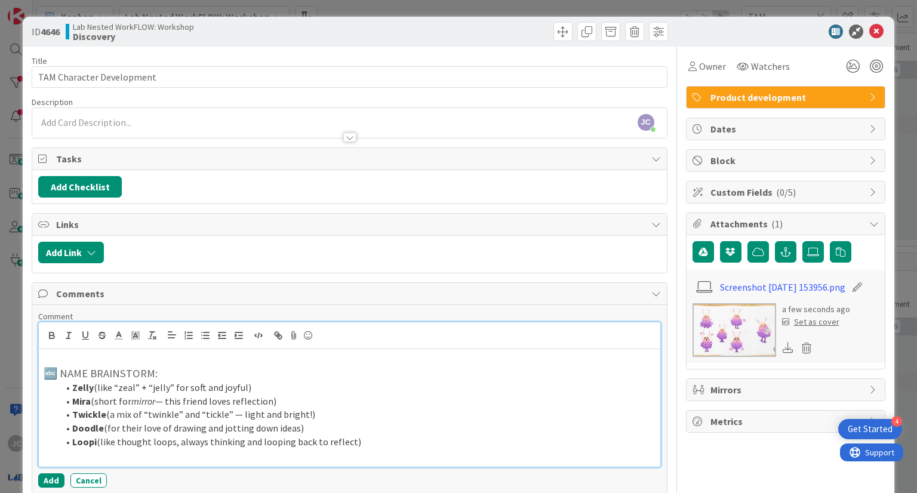
click at [364, 443] on li "Loopi (like thought loops, always thinking and looping back to reflect)" at bounding box center [356, 442] width 597 height 14
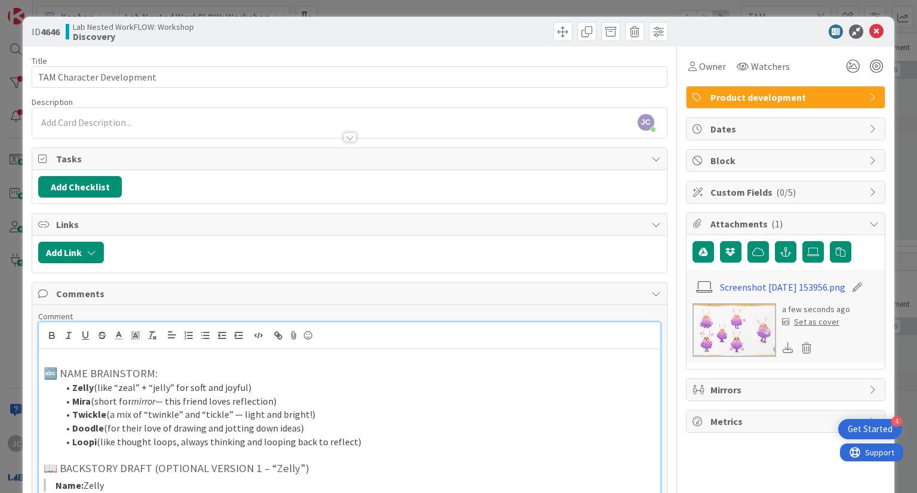
scroll to position [201, 0]
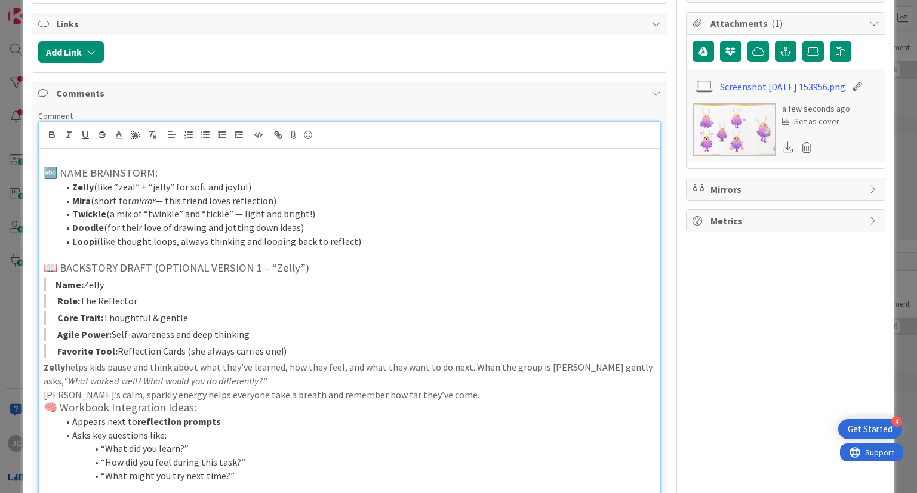
click at [253, 475] on li "“What might you try next time?”" at bounding box center [356, 476] width 597 height 14
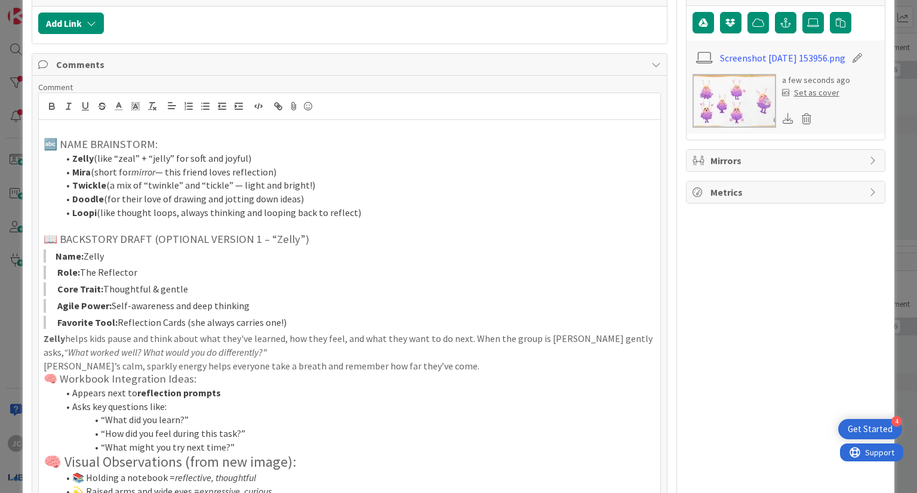
scroll to position [119, 0]
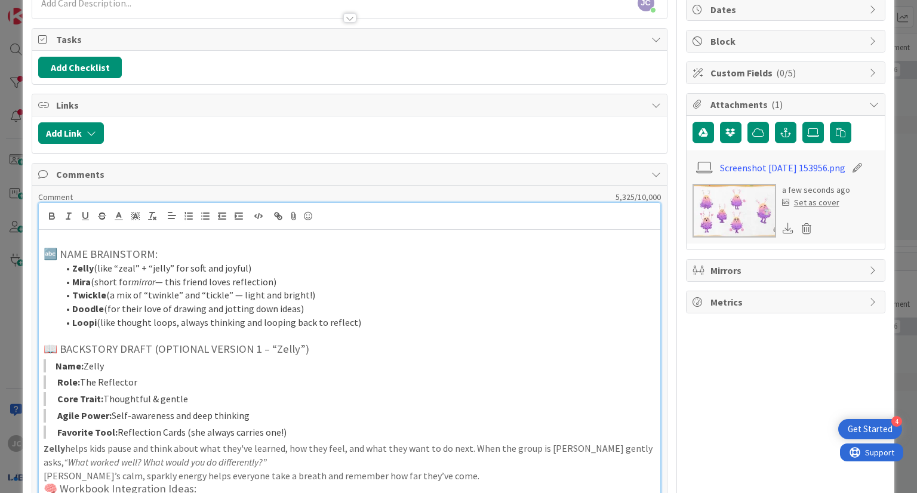
click at [73, 235] on h3 at bounding box center [350, 241] width 612 height 13
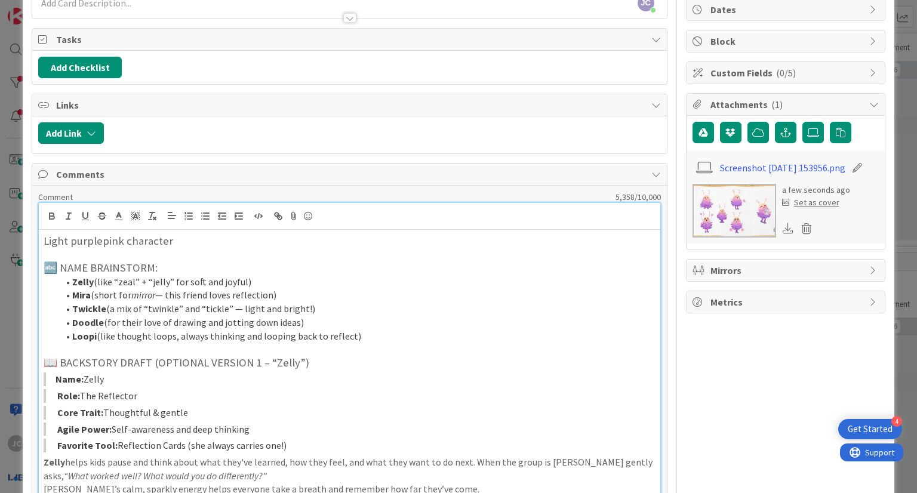
click at [99, 242] on h3 "Light purplepink character" at bounding box center [350, 241] width 612 height 13
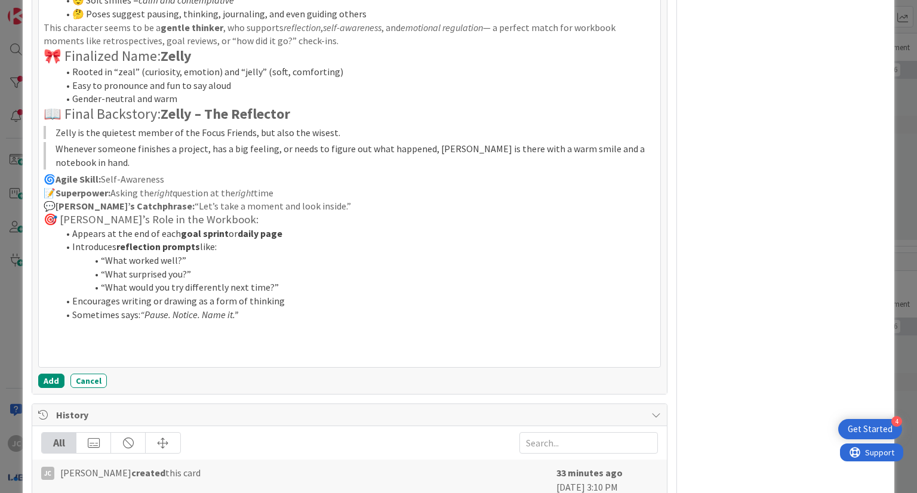
scroll to position [773, 0]
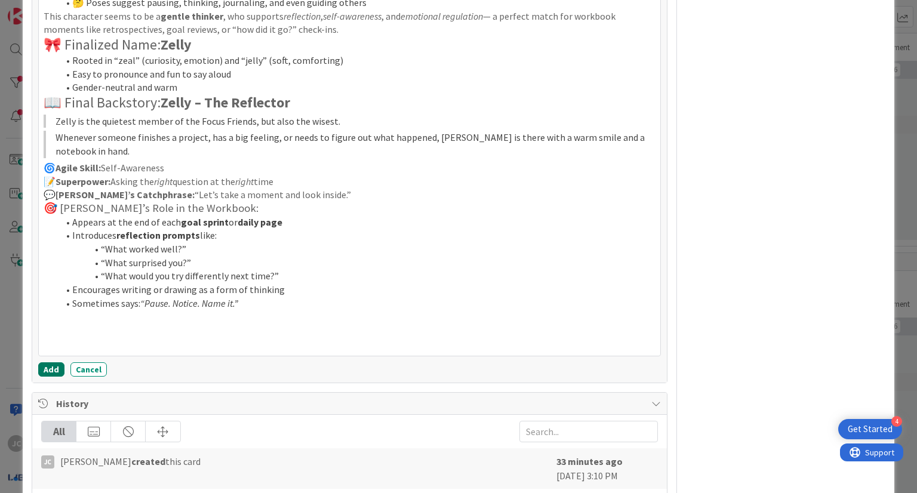
click at [56, 369] on button "Add" at bounding box center [51, 370] width 26 height 14
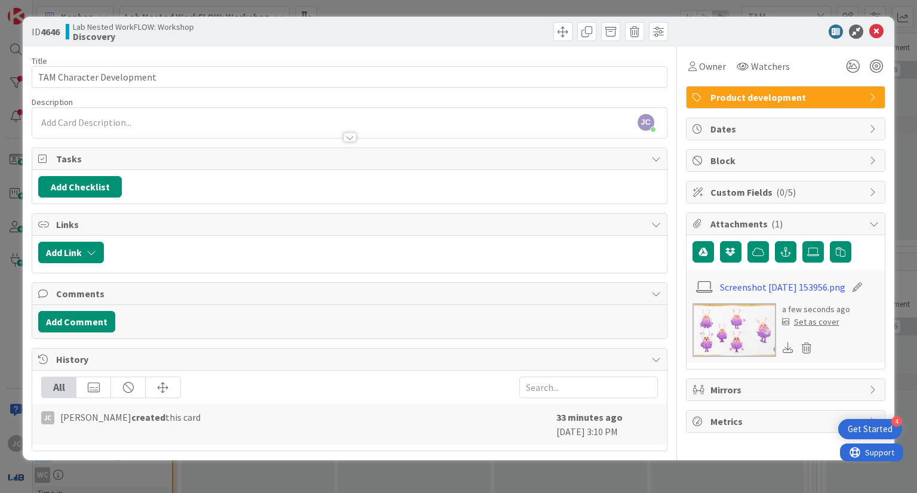
scroll to position [0, 0]
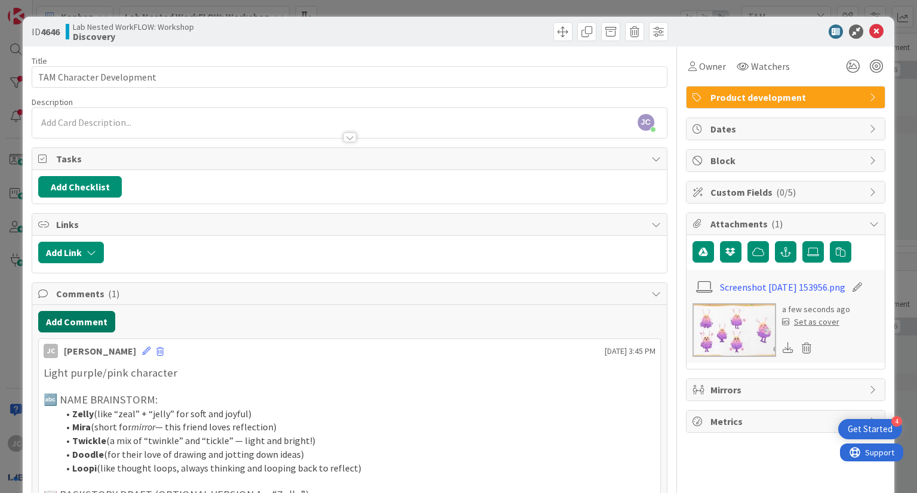
click at [85, 326] on button "Add Comment" at bounding box center [76, 322] width 77 height 22
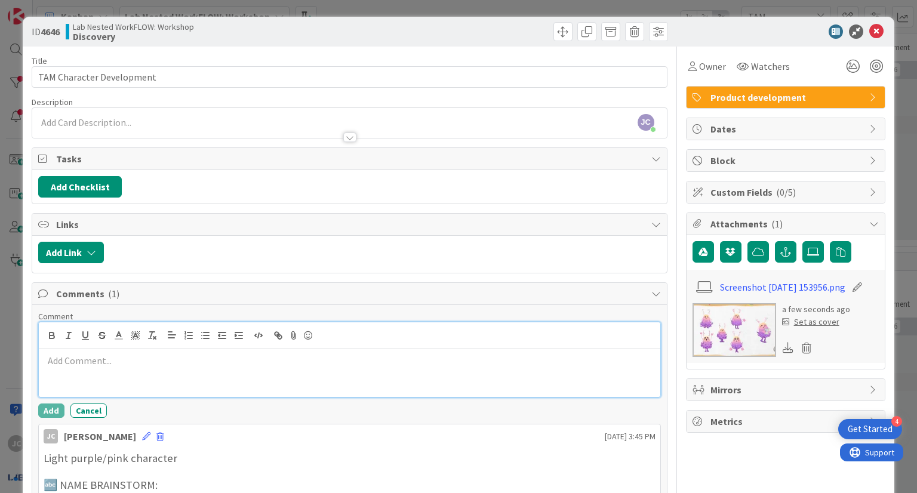
click at [185, 365] on p at bounding box center [350, 361] width 612 height 14
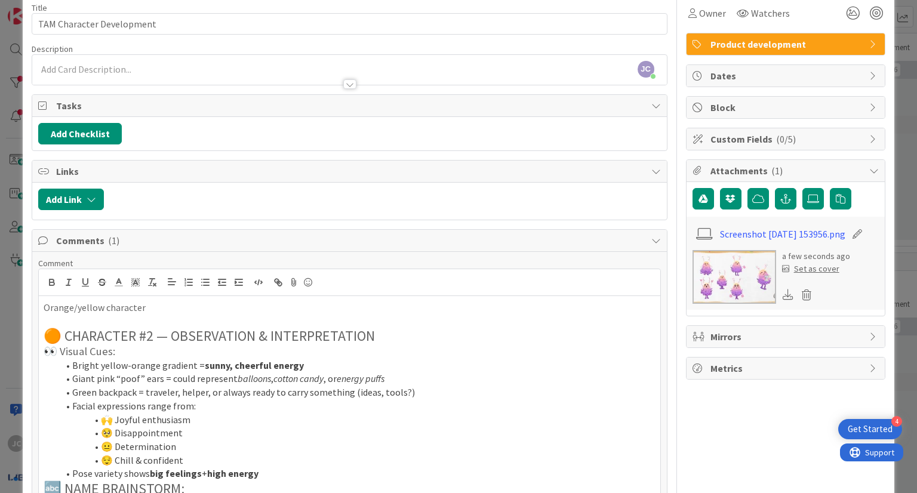
scroll to position [49, 0]
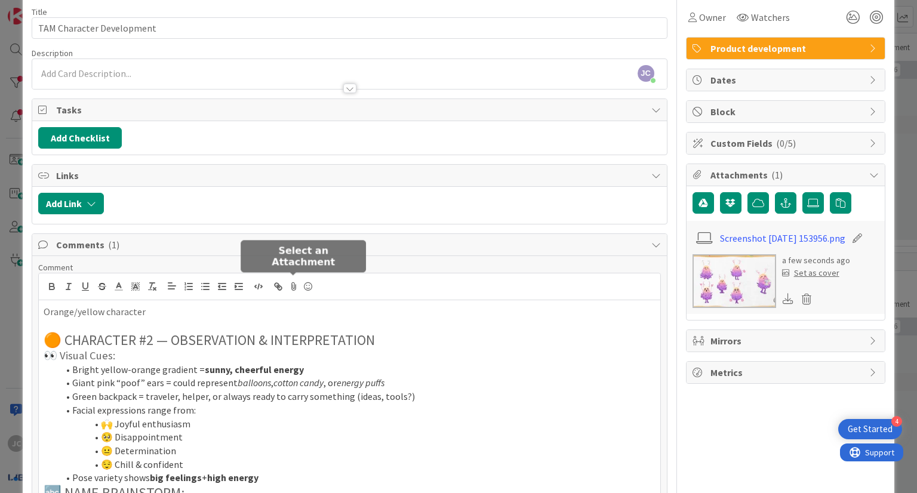
click at [294, 284] on icon at bounding box center [294, 286] width 14 height 17
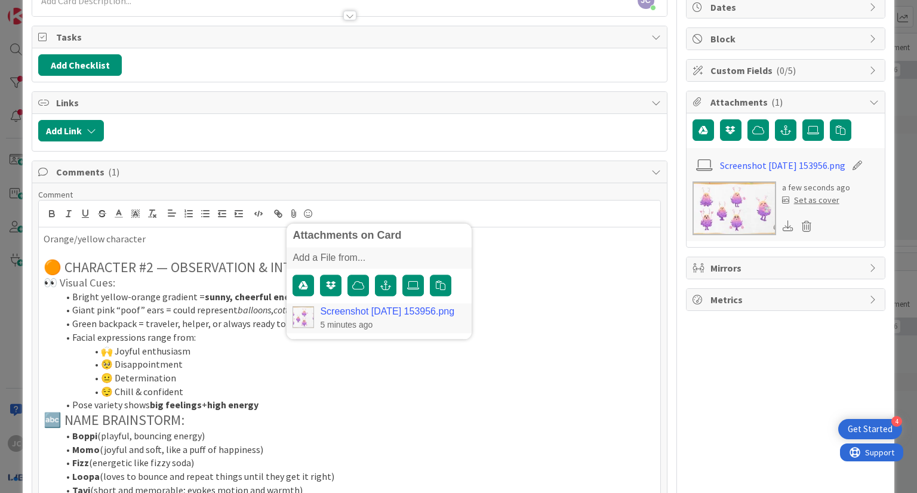
scroll to position [89, 0]
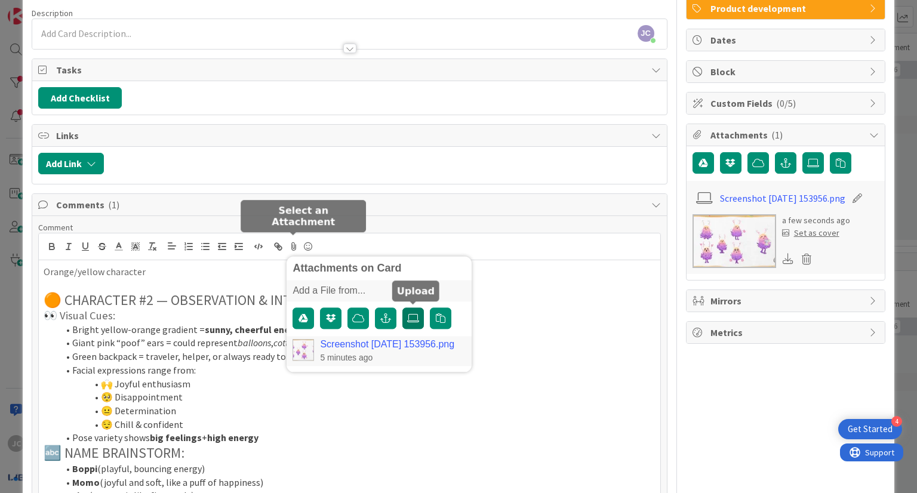
click at [407, 316] on icon at bounding box center [413, 319] width 12 height 10
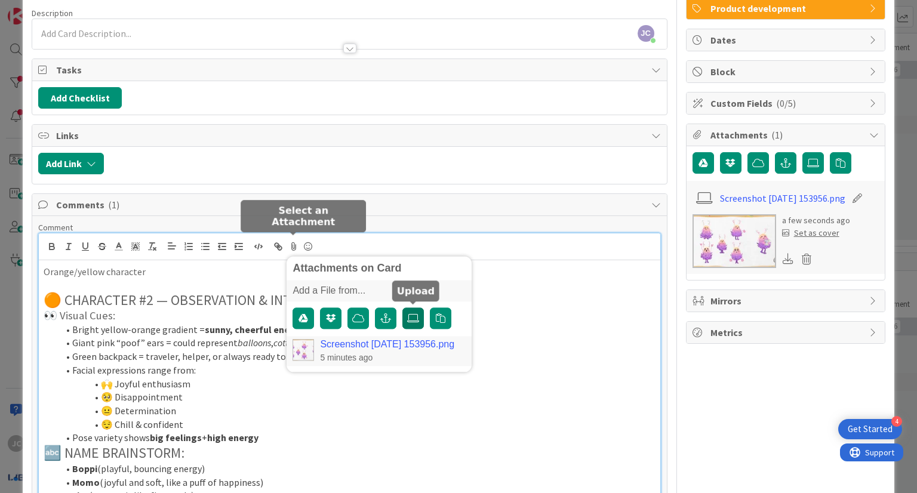
click at [403, 308] on input "file" at bounding box center [403, 308] width 0 height 0
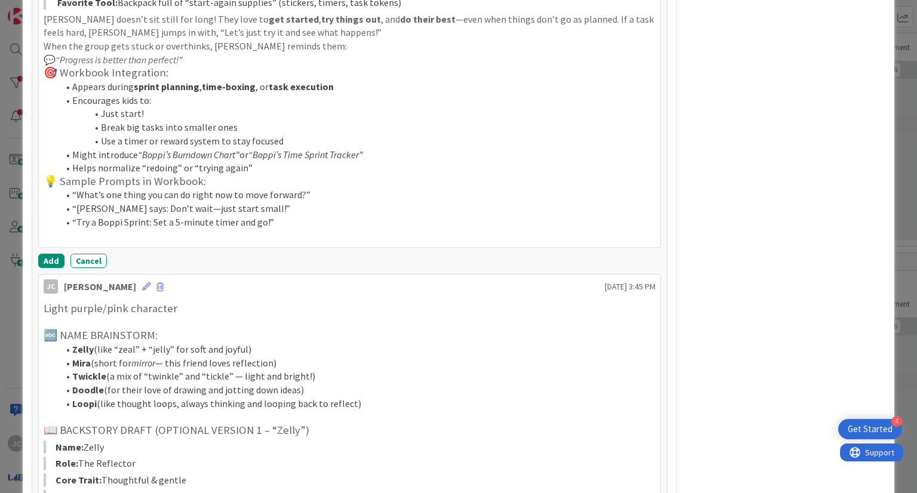
scroll to position [753, 0]
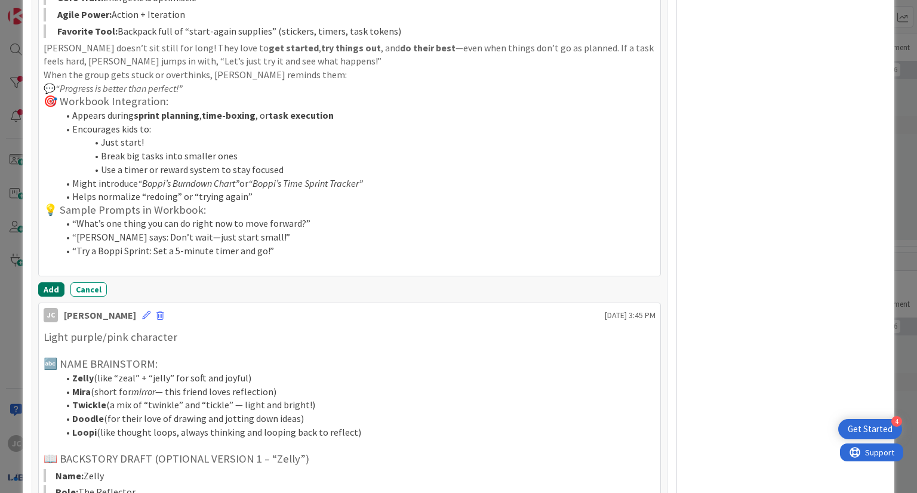
click at [45, 286] on button "Add" at bounding box center [51, 290] width 26 height 14
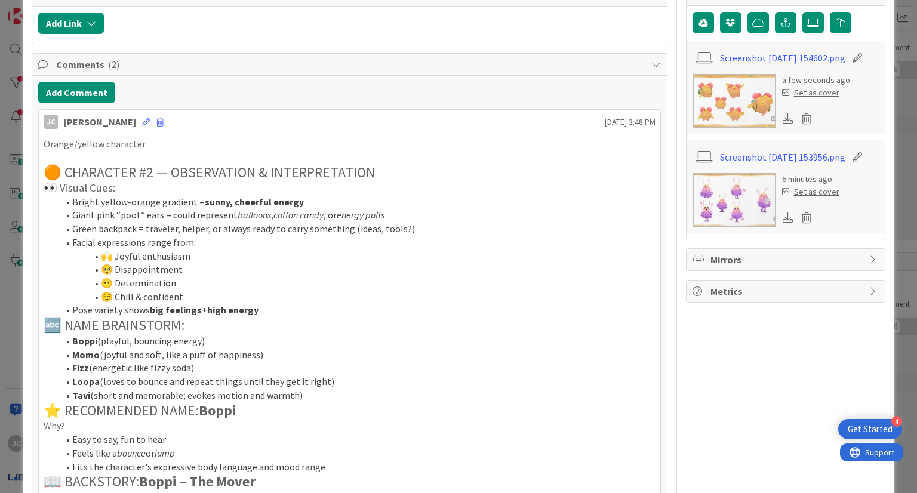
scroll to position [208, 0]
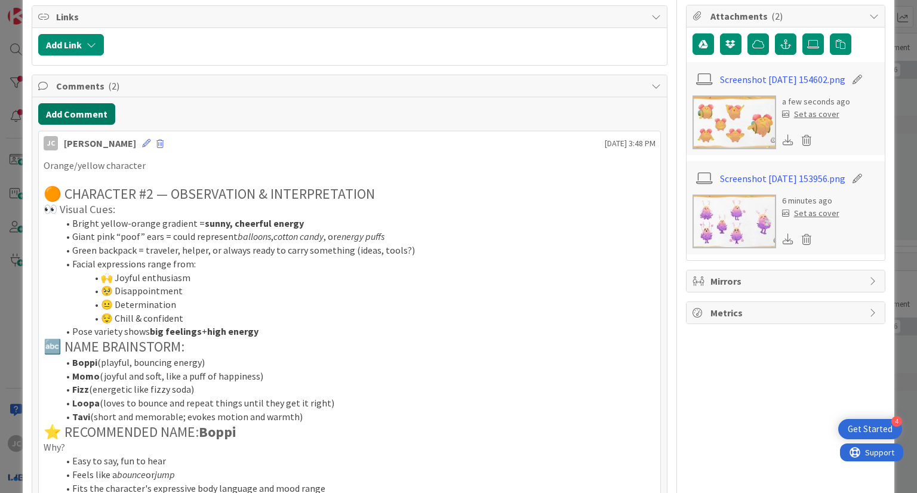
click at [45, 110] on button "Add Comment" at bounding box center [76, 114] width 77 height 22
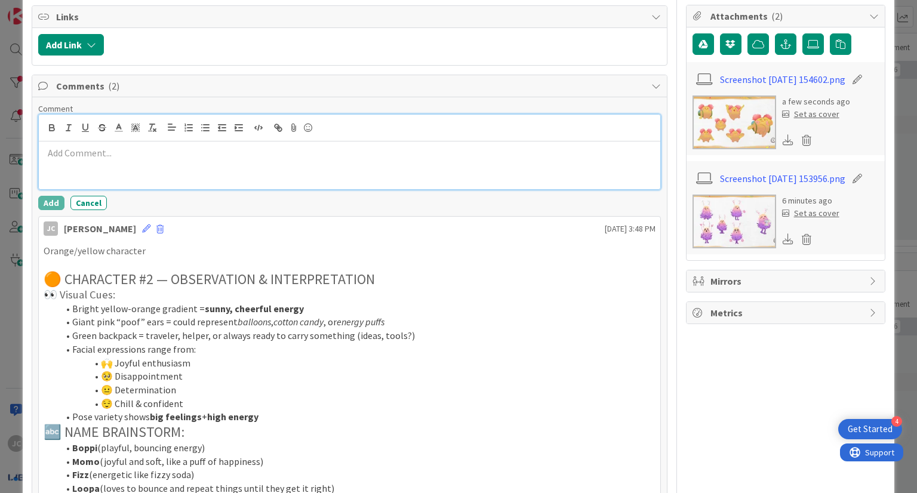
click at [217, 146] on p at bounding box center [350, 153] width 612 height 14
click at [292, 125] on icon at bounding box center [294, 127] width 14 height 17
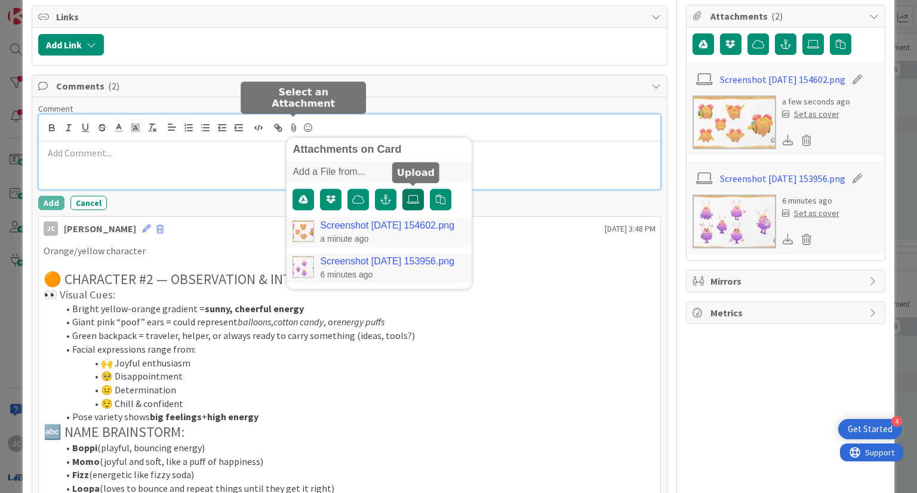
click at [412, 199] on icon at bounding box center [413, 200] width 12 height 10
click at [403, 189] on input "file" at bounding box center [403, 189] width 0 height 0
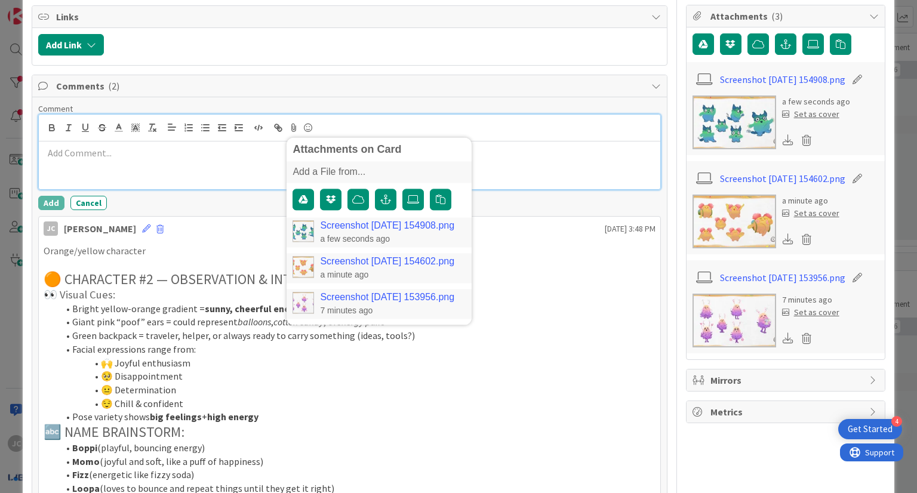
click at [172, 158] on div at bounding box center [349, 166] width 621 height 48
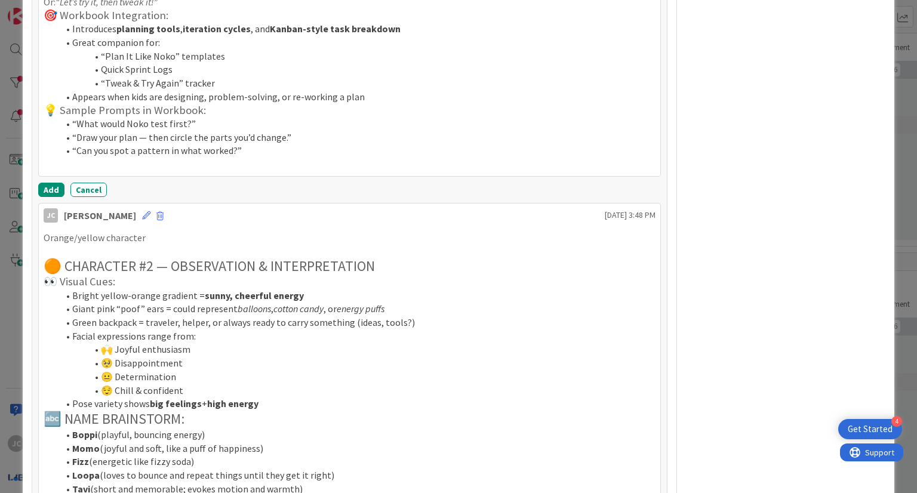
scroll to position [828, 0]
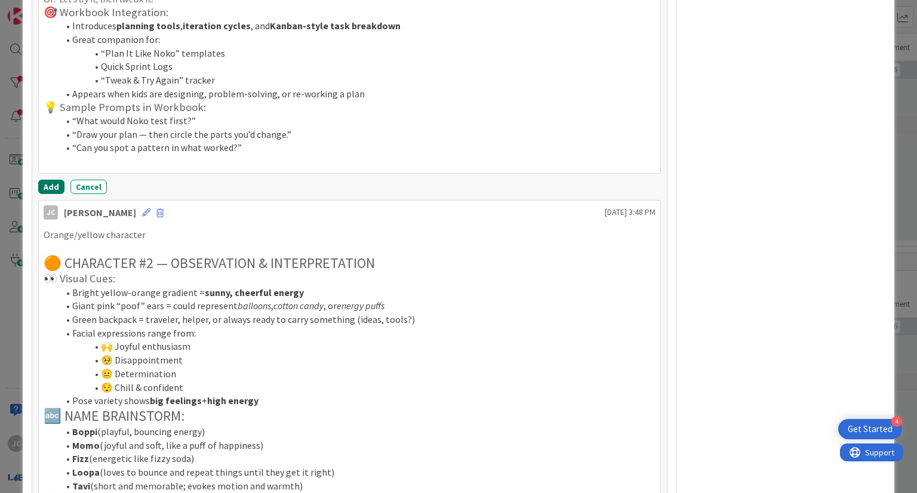
click at [48, 186] on button "Add" at bounding box center [51, 187] width 26 height 14
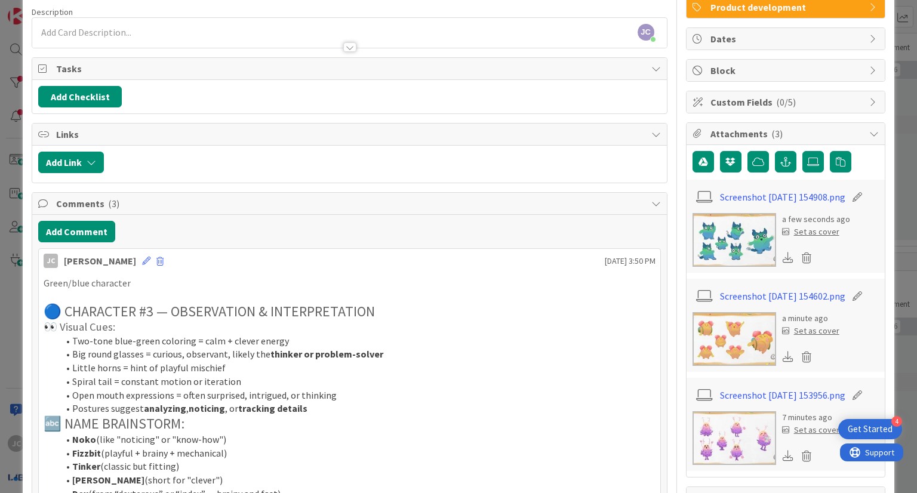
scroll to position [87, 0]
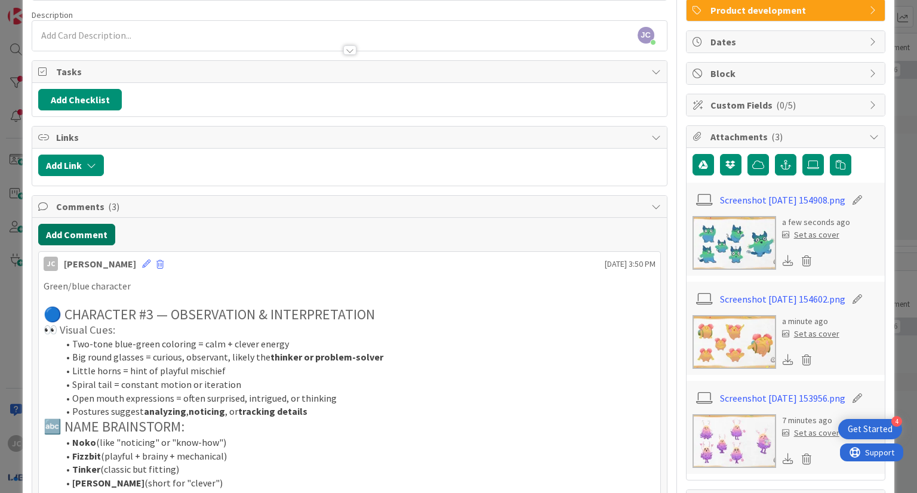
click at [90, 237] on button "Add Comment" at bounding box center [76, 235] width 77 height 22
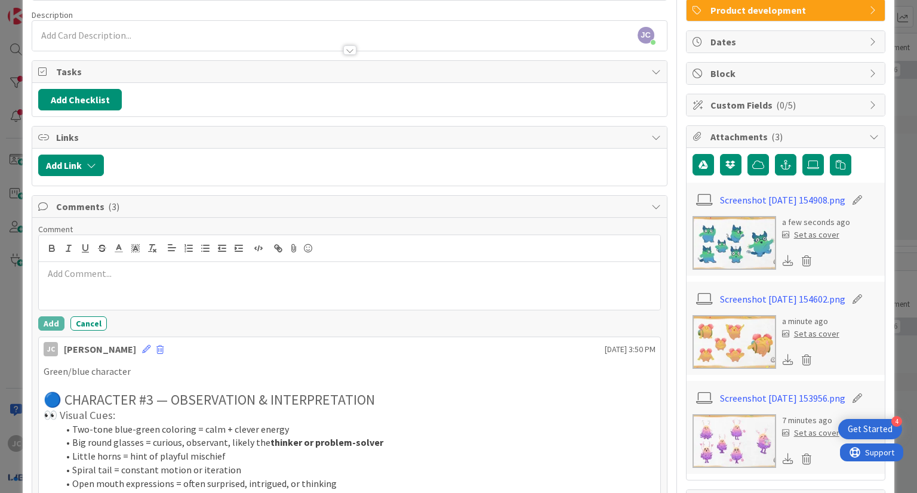
click at [124, 274] on p at bounding box center [350, 274] width 612 height 14
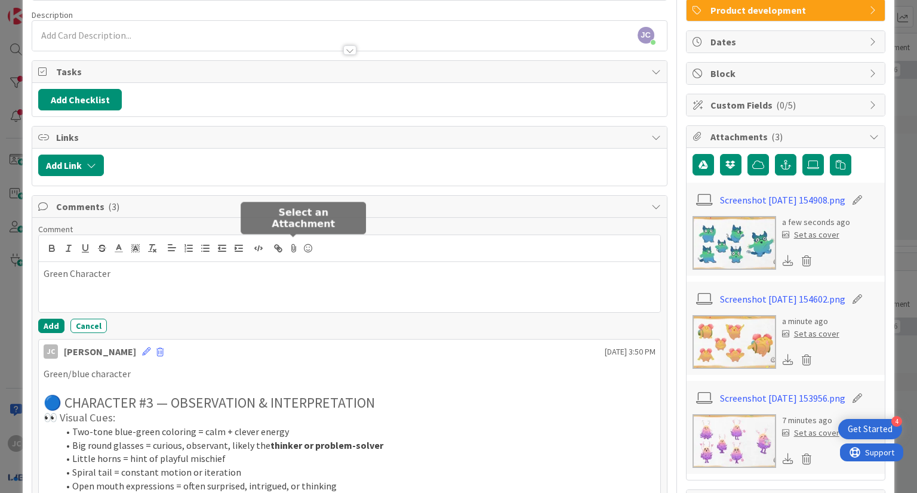
click at [294, 247] on icon at bounding box center [294, 248] width 14 height 17
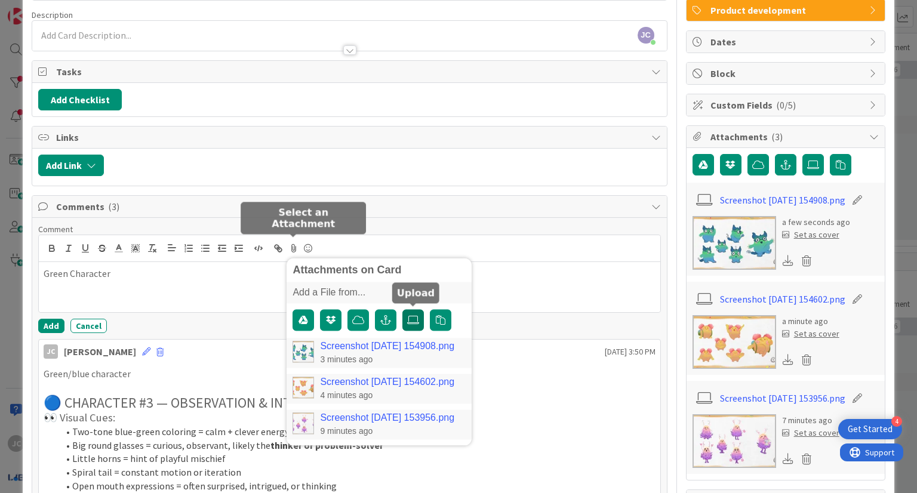
click at [409, 312] on label at bounding box center [414, 320] width 22 height 22
click at [403, 309] on input "file" at bounding box center [403, 309] width 0 height 0
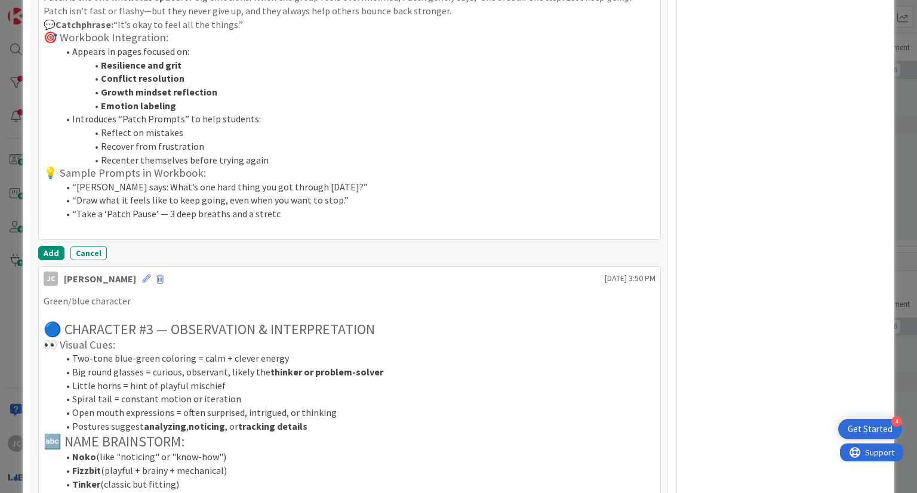
scroll to position [837, 0]
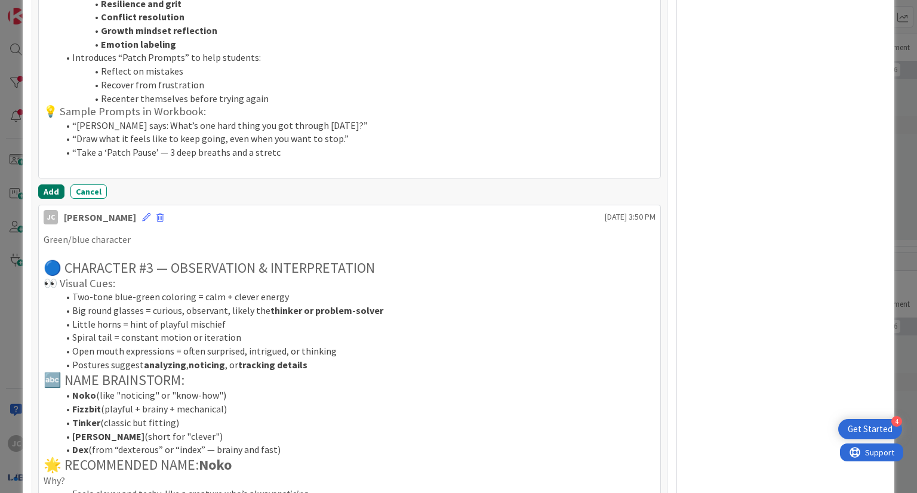
click at [39, 191] on button "Add" at bounding box center [51, 192] width 26 height 14
